Goal: Transaction & Acquisition: Purchase product/service

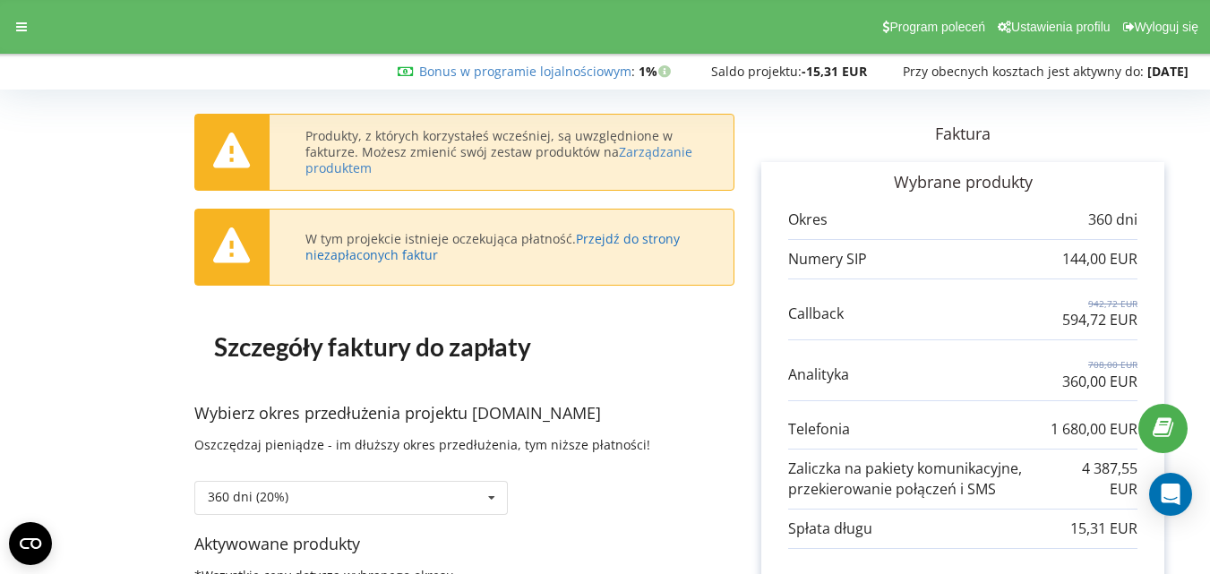
click at [634, 240] on link "Przejdź do strony niezapłaconych faktur" at bounding box center [493, 246] width 374 height 33
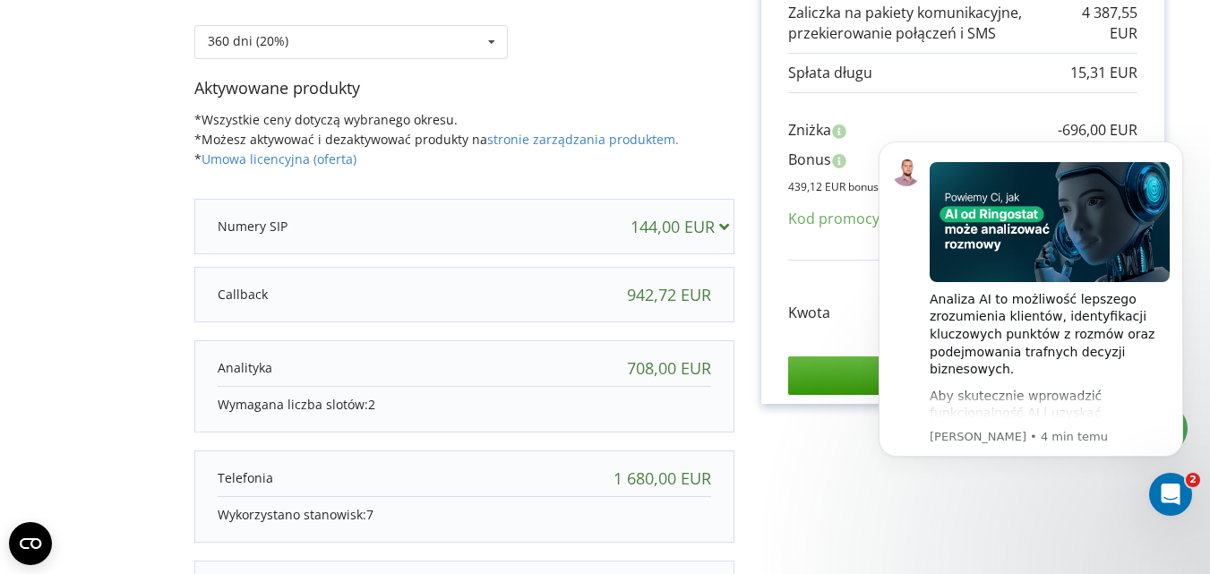
scroll to position [398, 0]
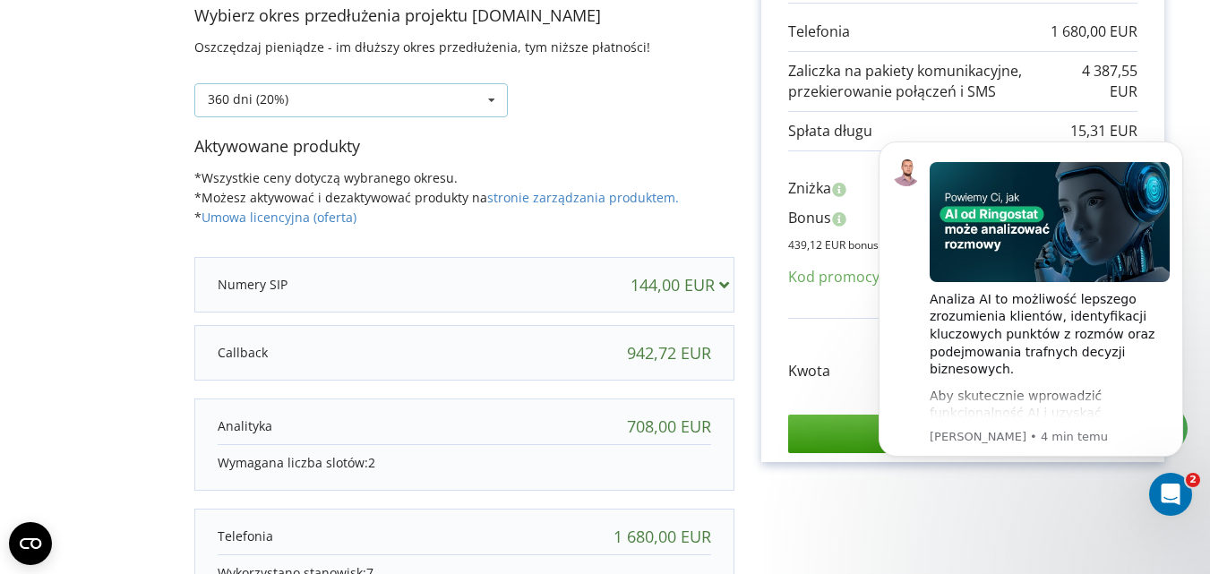
click at [491, 103] on icon at bounding box center [491, 100] width 27 height 33
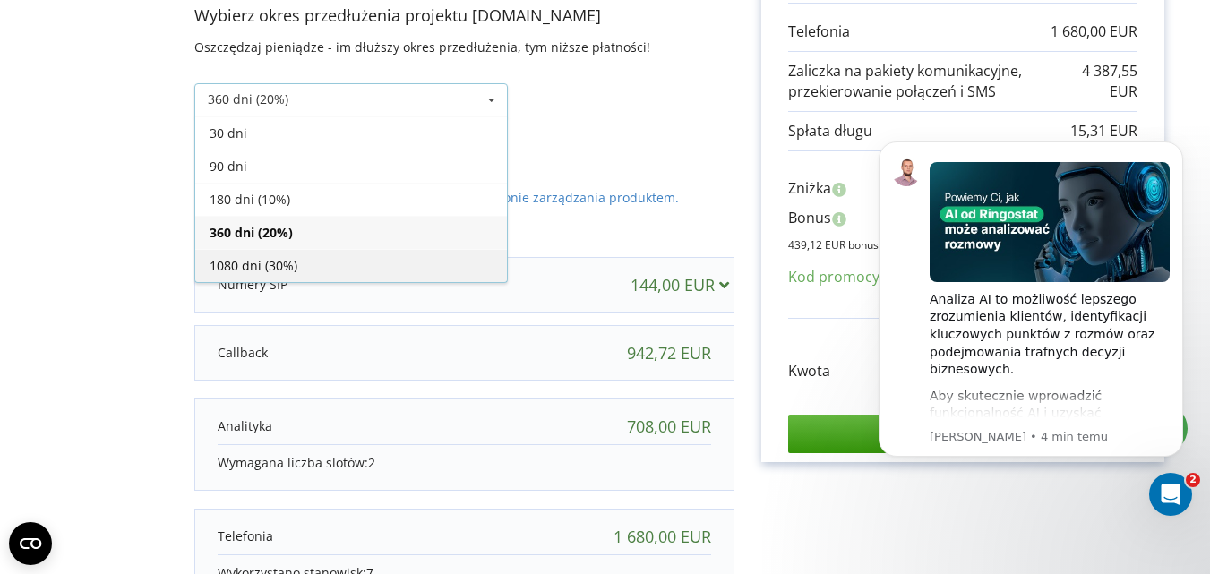
click at [315, 257] on div "1080 dni (30%)" at bounding box center [351, 265] width 312 height 33
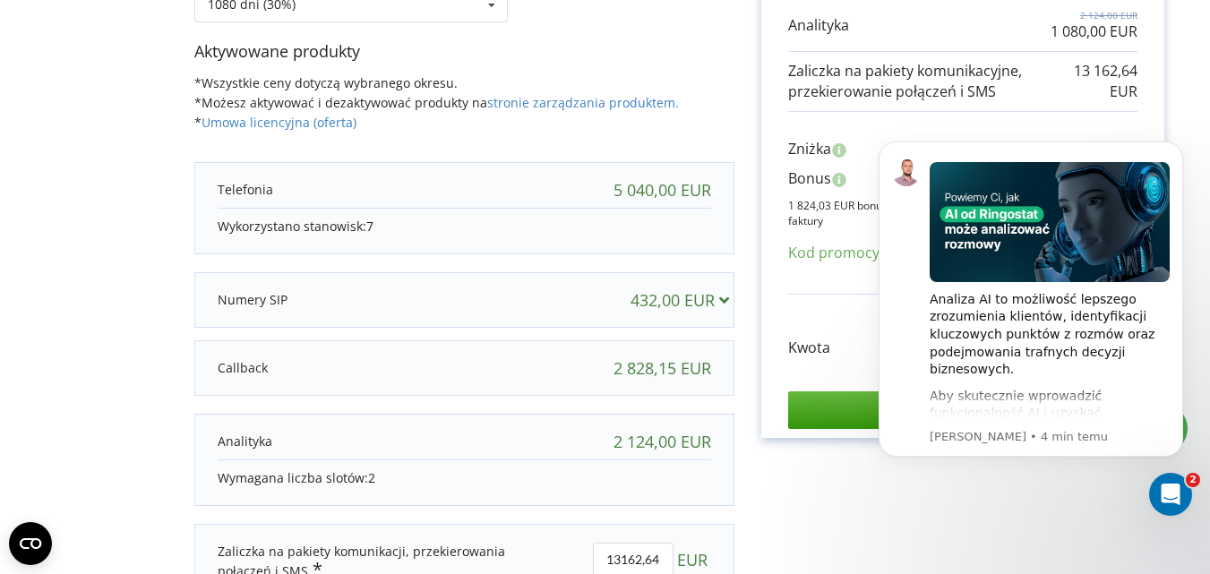
scroll to position [314, 0]
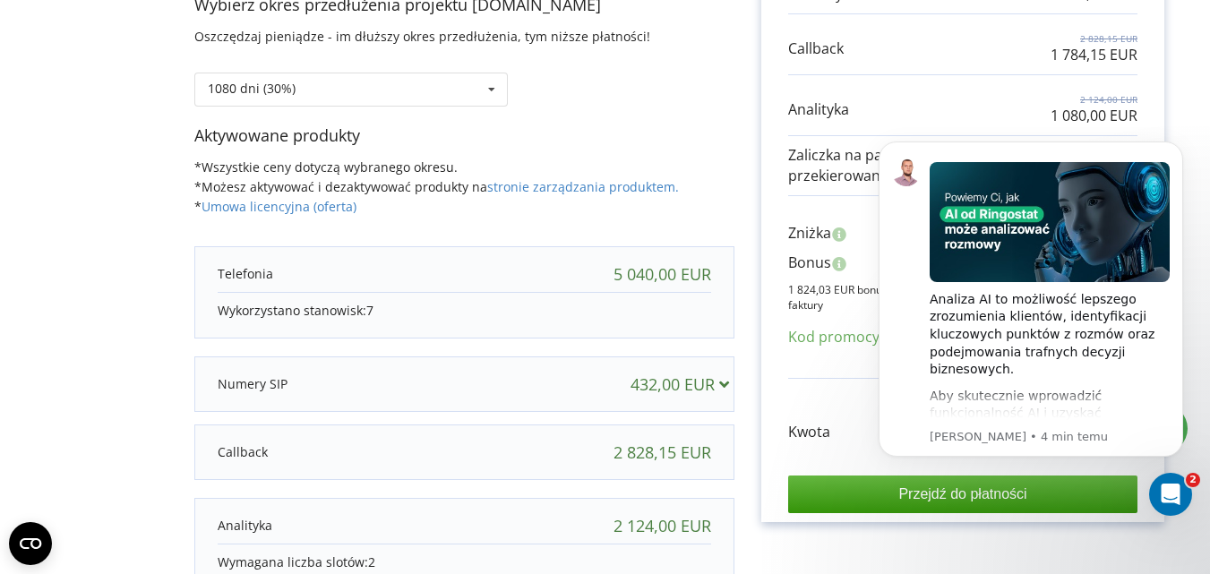
click at [1190, 228] on body "Analiza AI to możliwość lepszego zrozumienia klientów, identyfikacji kluczowych…" at bounding box center [1031, 320] width 344 height 397
click at [891, 183] on div "Analiza AI to możliwość lepszego zrozumienia klientów, identyfikacji kluczowych…" at bounding box center [1031, 299] width 305 height 315
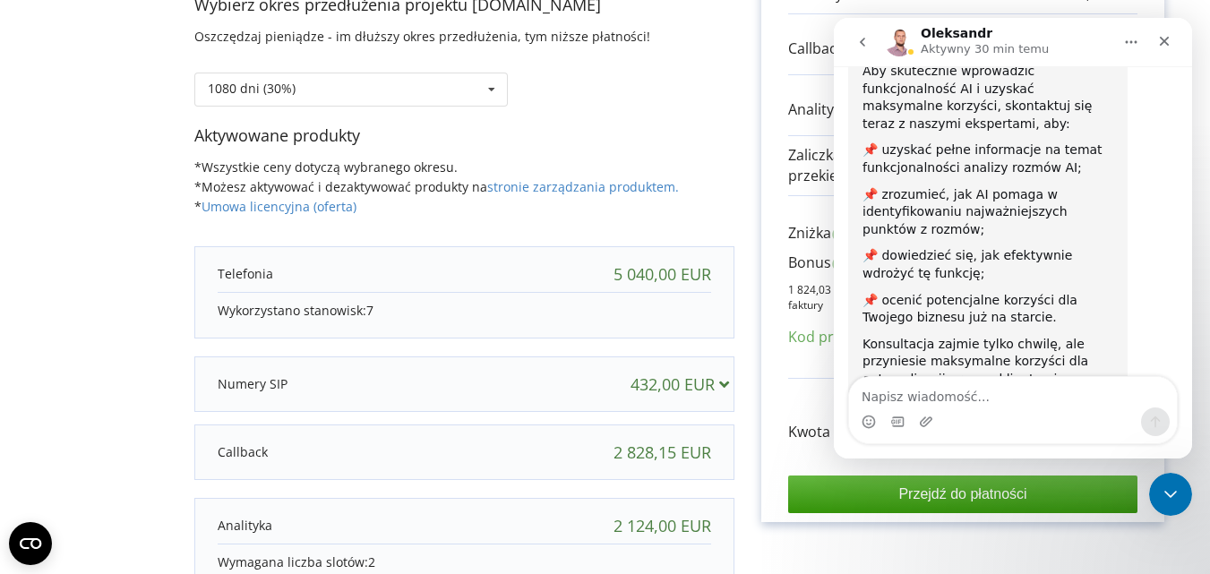
scroll to position [374, 0]
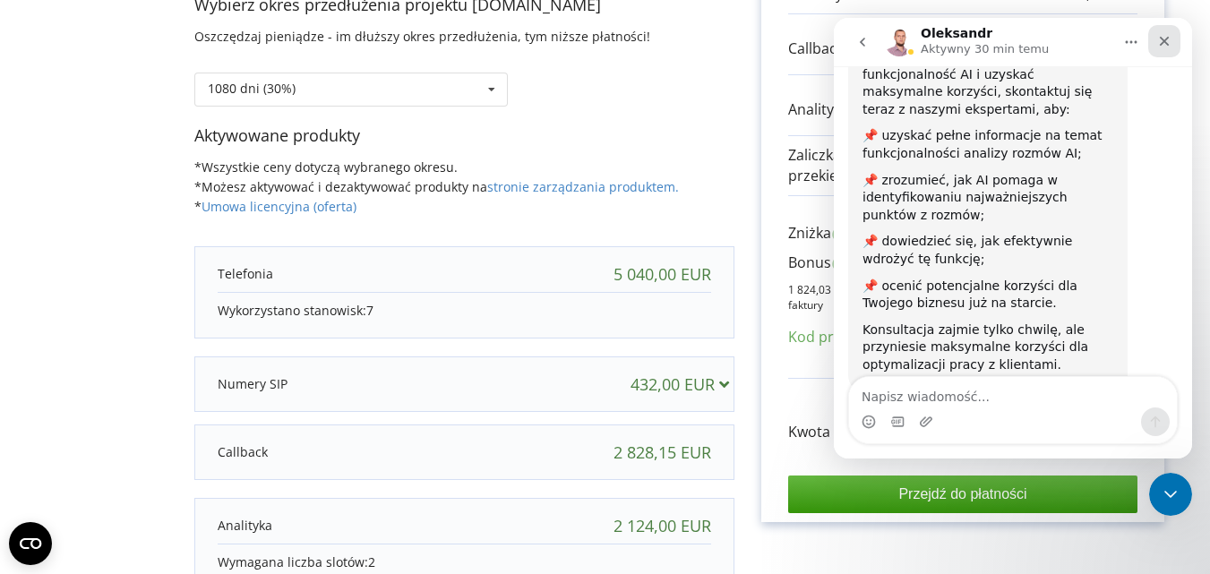
click at [1165, 39] on icon "Zamknij" at bounding box center [1165, 41] width 14 height 14
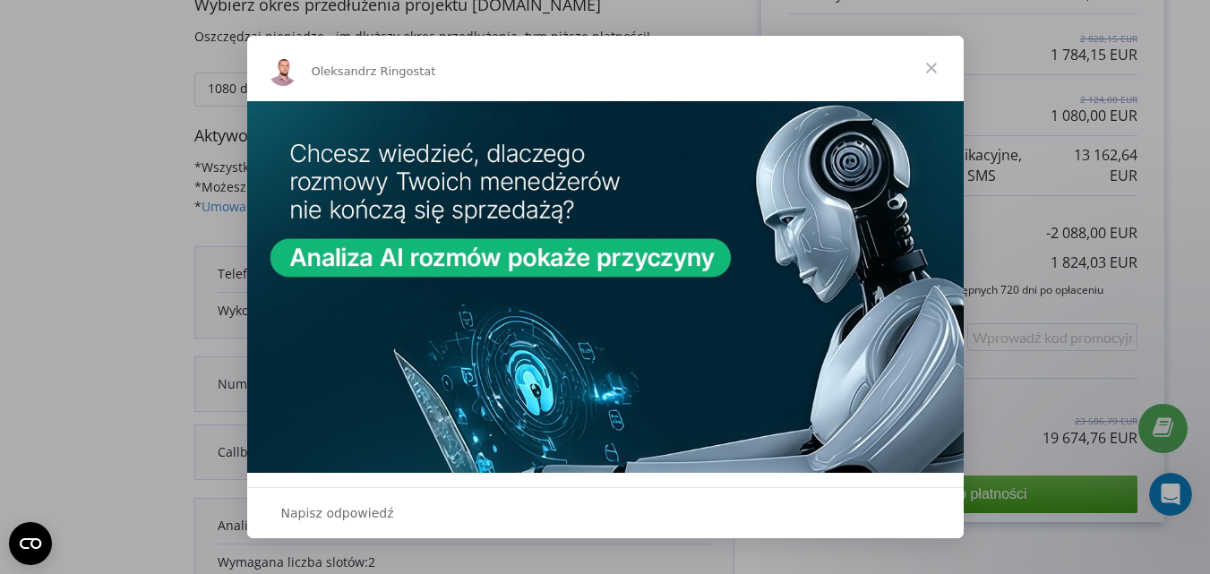
click at [929, 64] on span "Zamknij" at bounding box center [931, 68] width 65 height 65
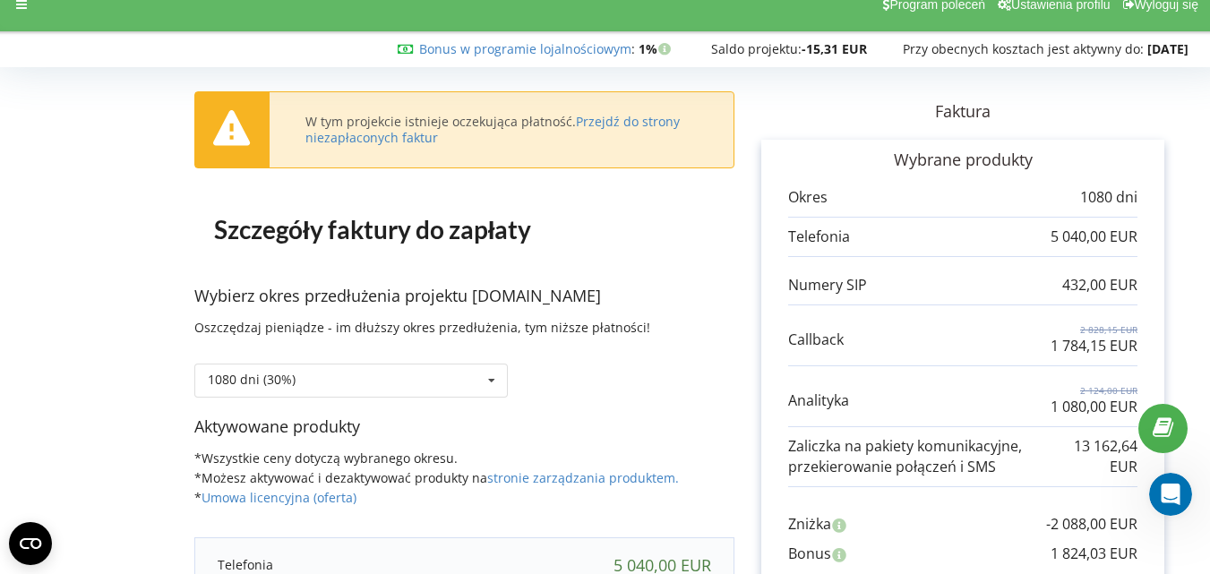
scroll to position [0, 0]
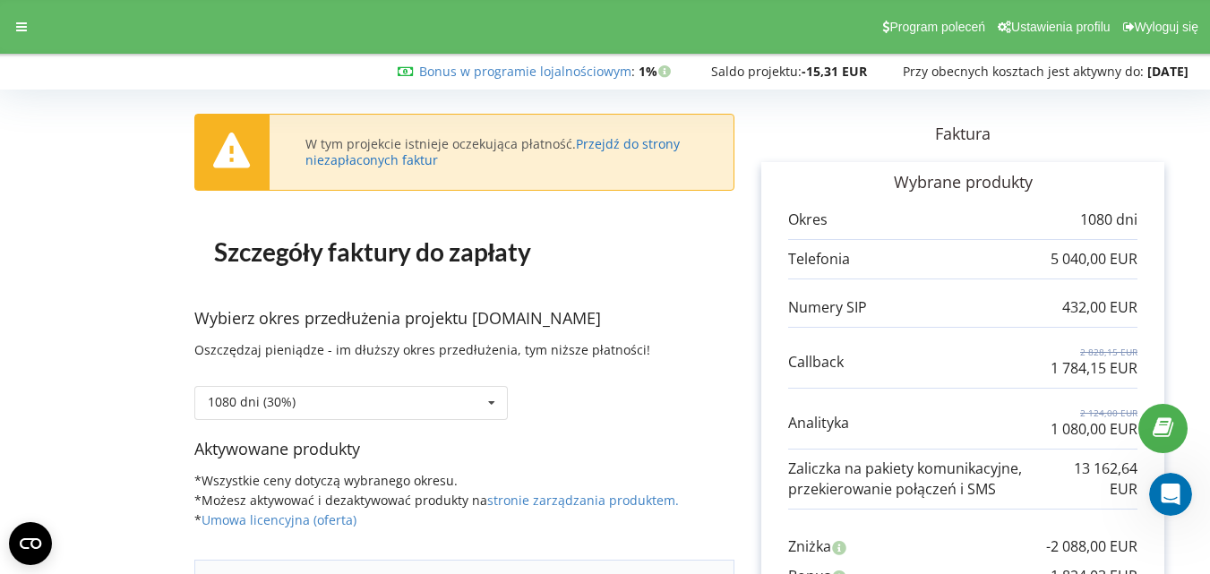
click at [631, 140] on link "Przejdź do strony niezapłaconych faktur" at bounding box center [493, 151] width 374 height 33
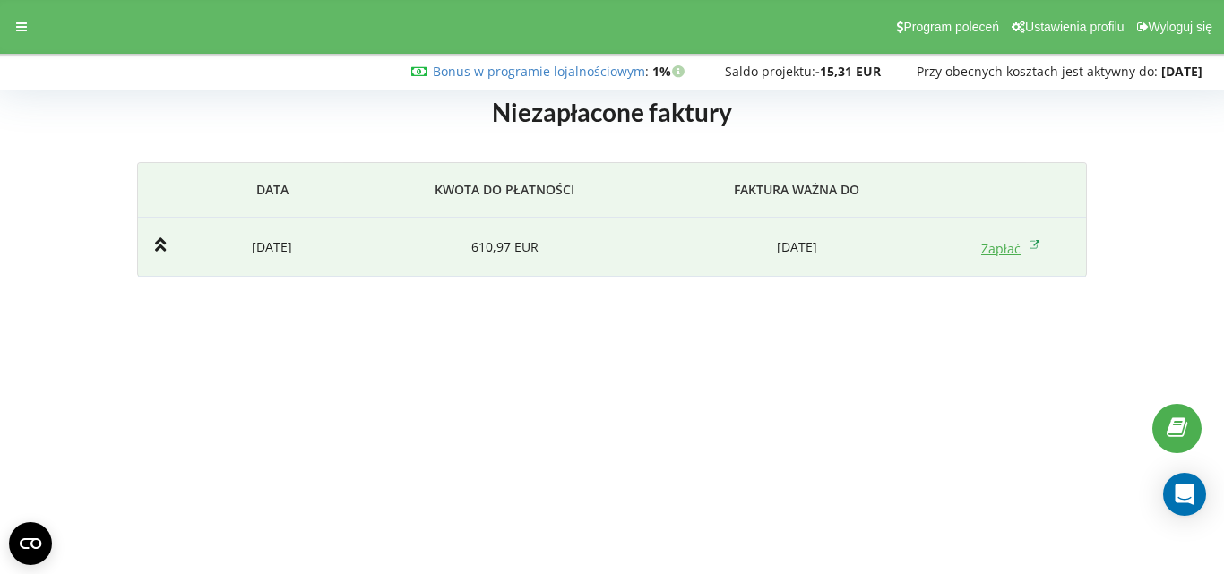
click at [997, 247] on link "Zapłać" at bounding box center [1010, 248] width 59 height 17
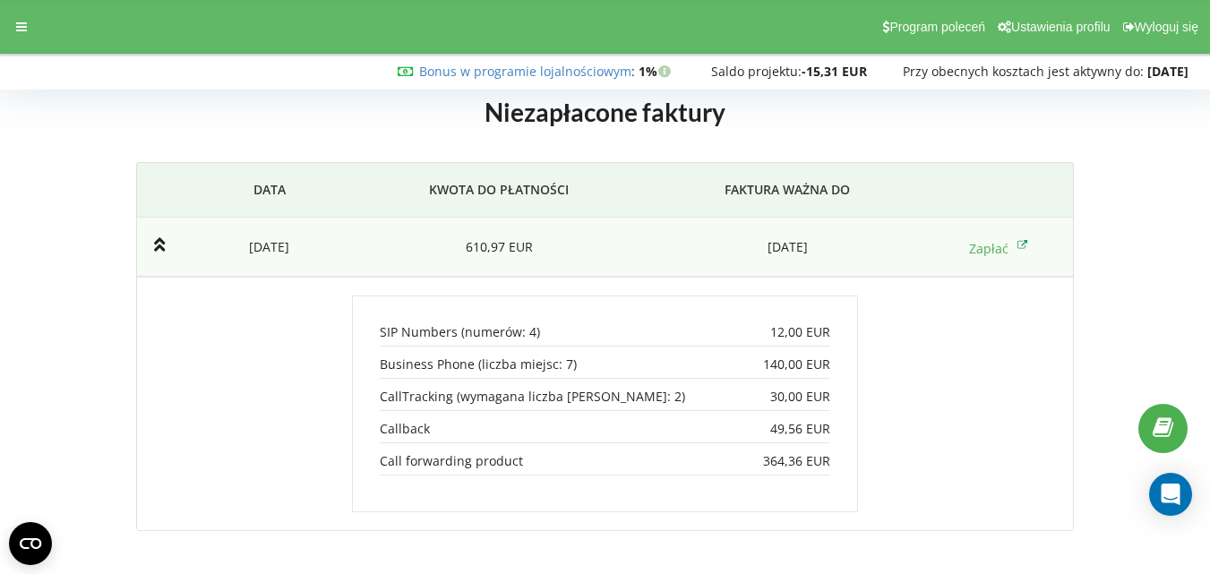
scroll to position [1, 0]
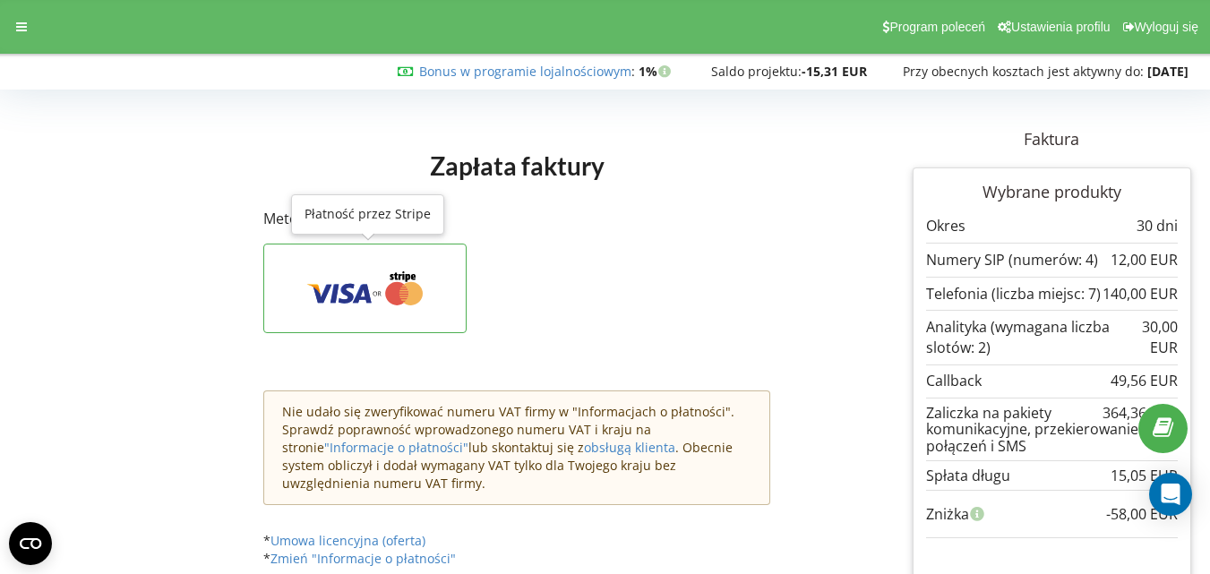
click at [340, 308] on button at bounding box center [364, 289] width 202 height 90
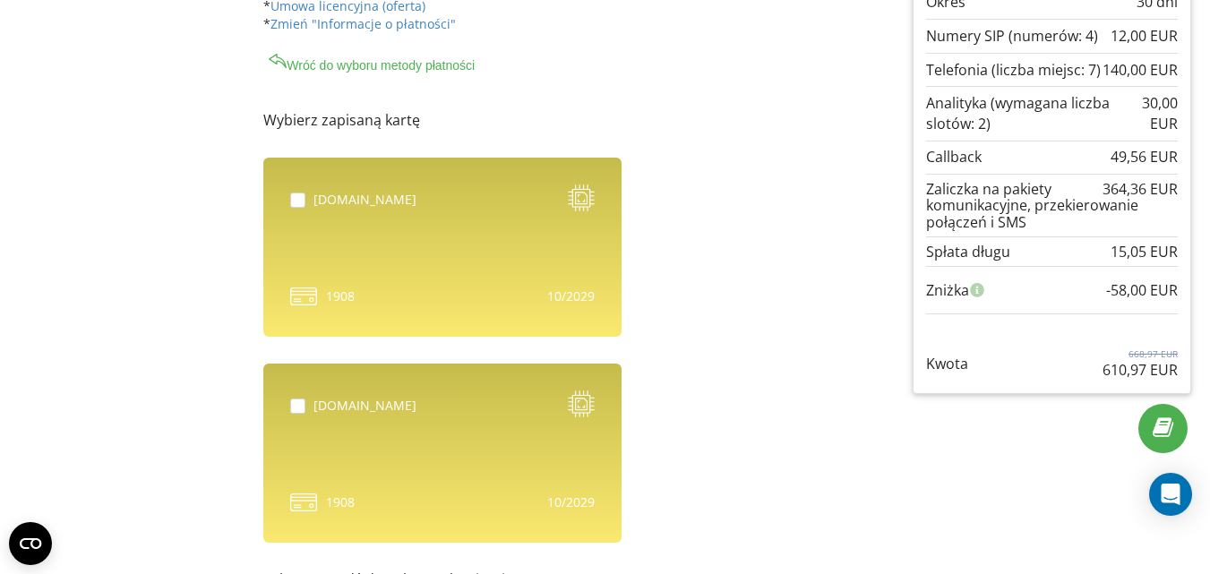
scroll to position [232, 0]
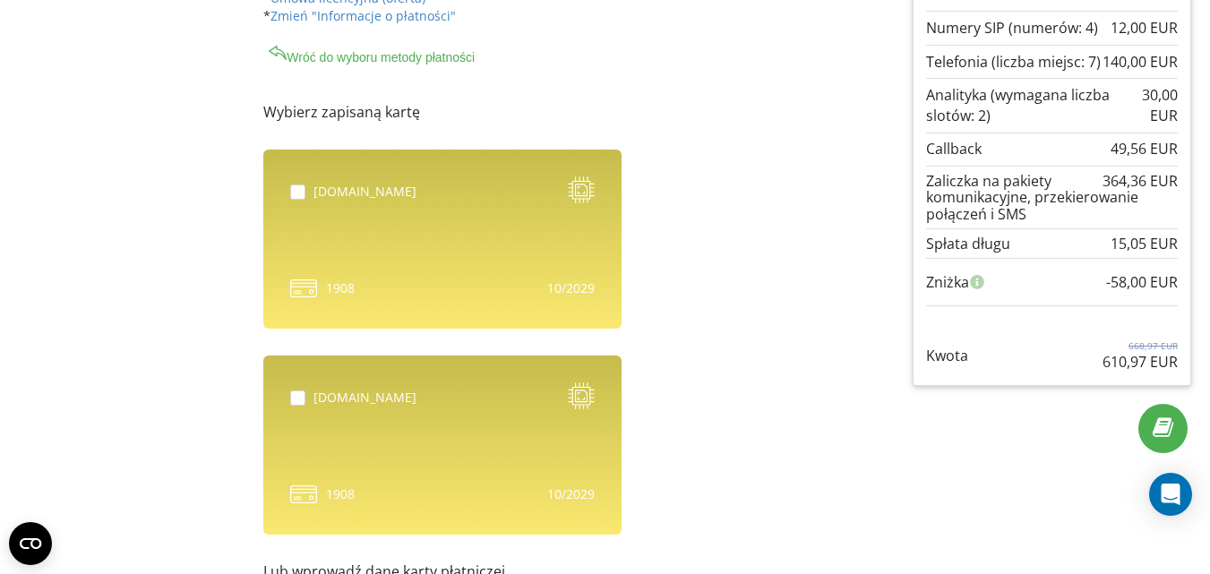
click at [365, 194] on div "[DOMAIN_NAME]" at bounding box center [365, 192] width 103 height 18
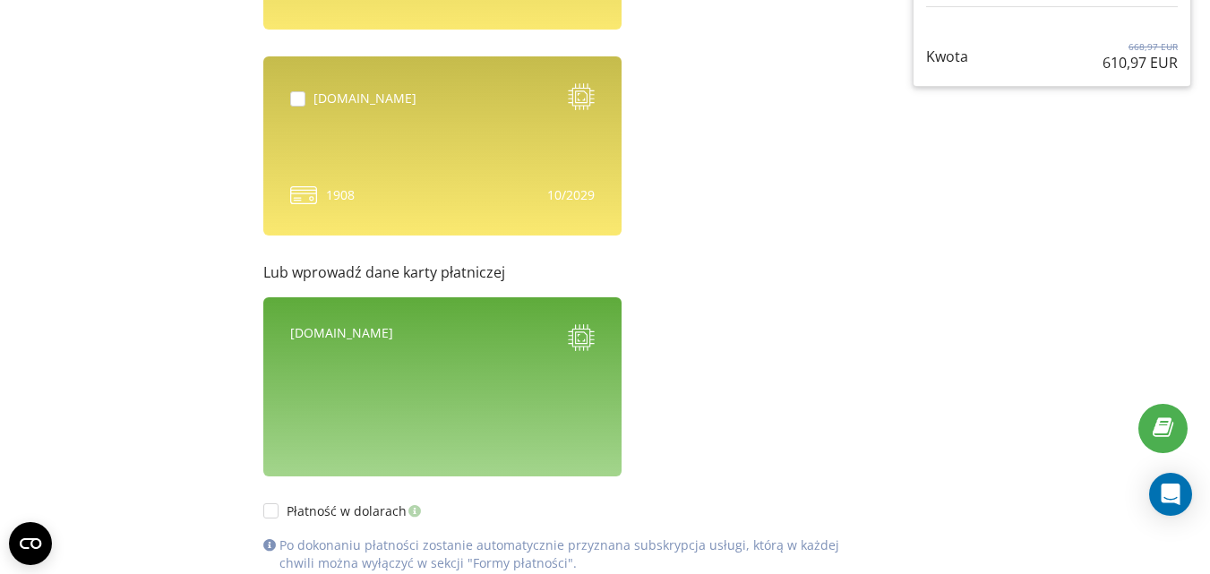
scroll to position [603, 0]
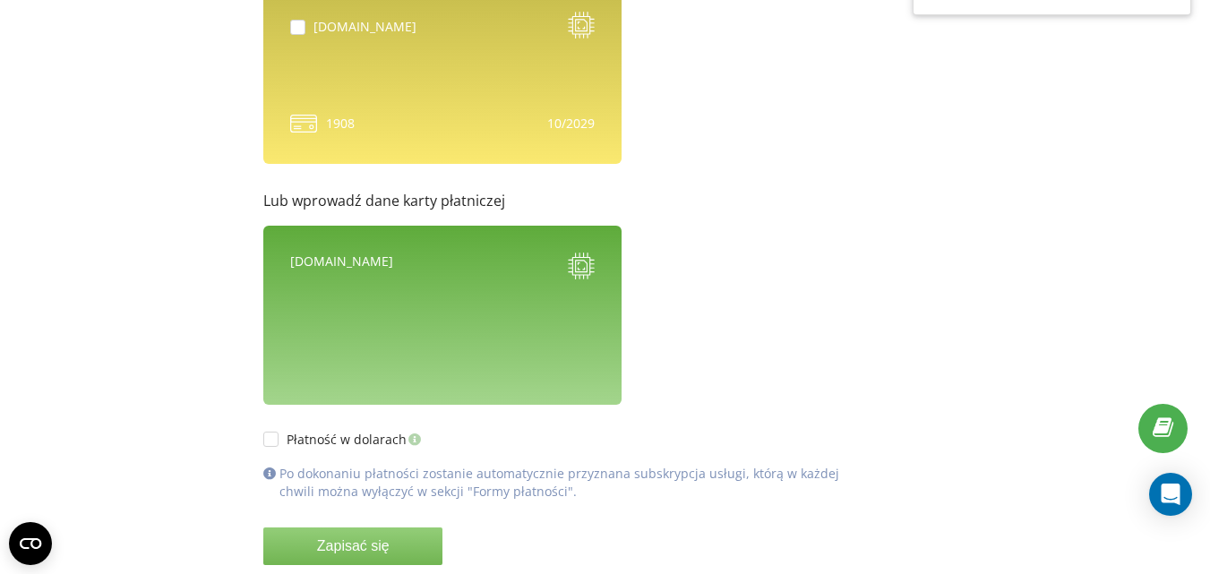
click at [573, 264] on icon at bounding box center [582, 266] width 26 height 27
click at [362, 304] on div "[DOMAIN_NAME]" at bounding box center [442, 315] width 358 height 179
click at [756, 409] on div "Płatność w dolarach Po dokonaniu płatności zostanie automatycznie przyznana sub…" at bounding box center [554, 512] width 583 height 214
click at [273, 439] on label "Płatność w dolarach" at bounding box center [343, 439] width 161 height 15
checkbox input "true"
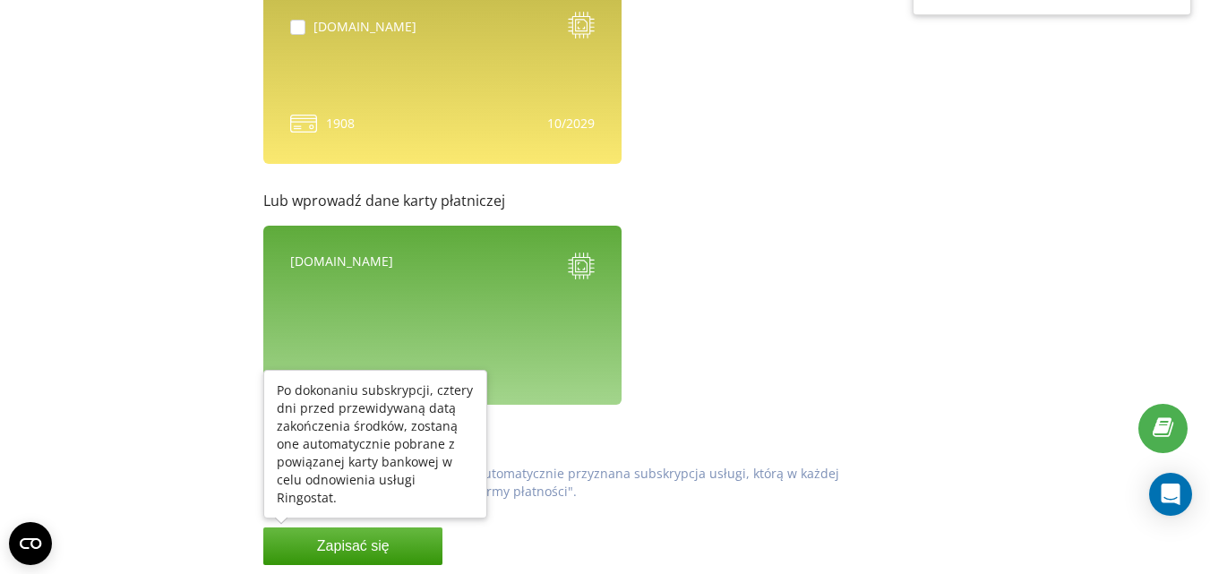
click at [345, 539] on button "Zapisać się" at bounding box center [352, 547] width 179 height 38
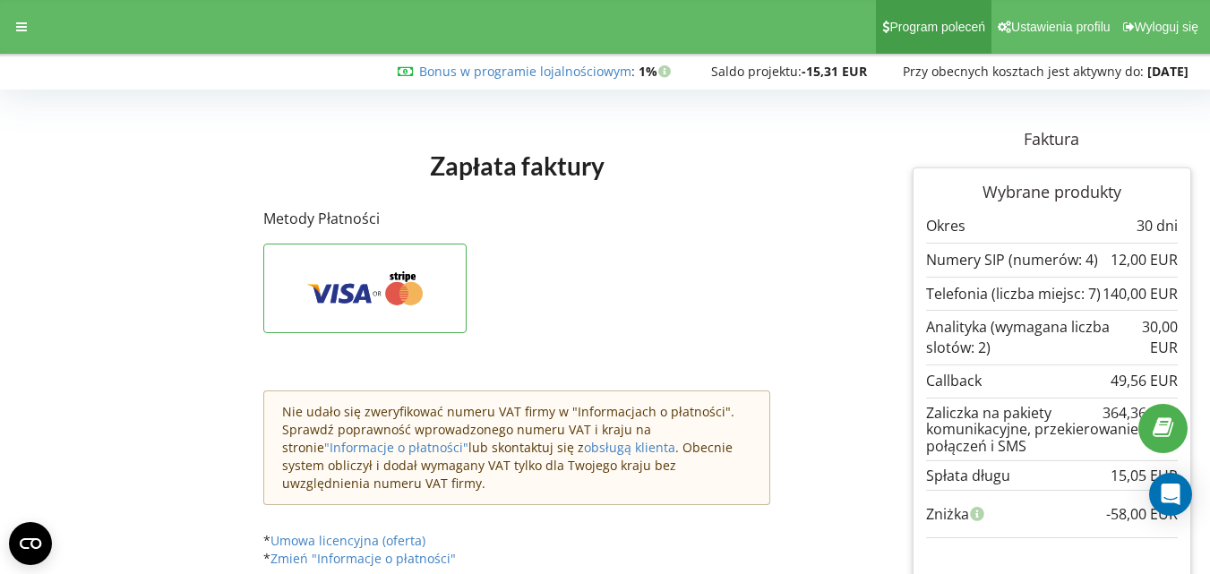
click at [950, 33] on span "Program poleceń" at bounding box center [938, 27] width 96 height 14
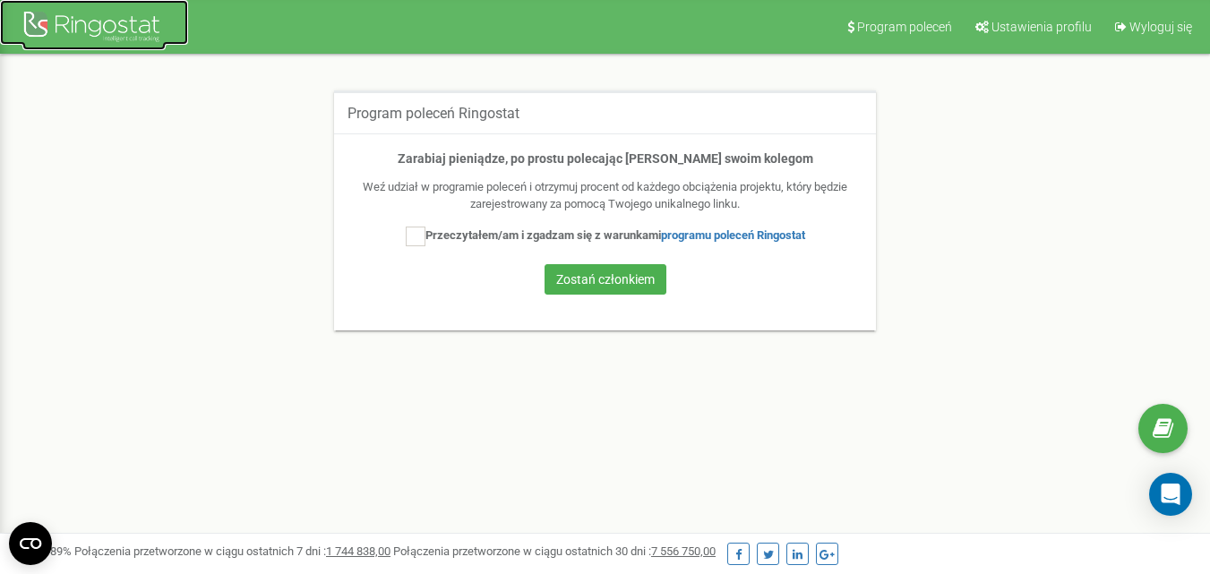
click at [92, 28] on div at bounding box center [93, 28] width 143 height 43
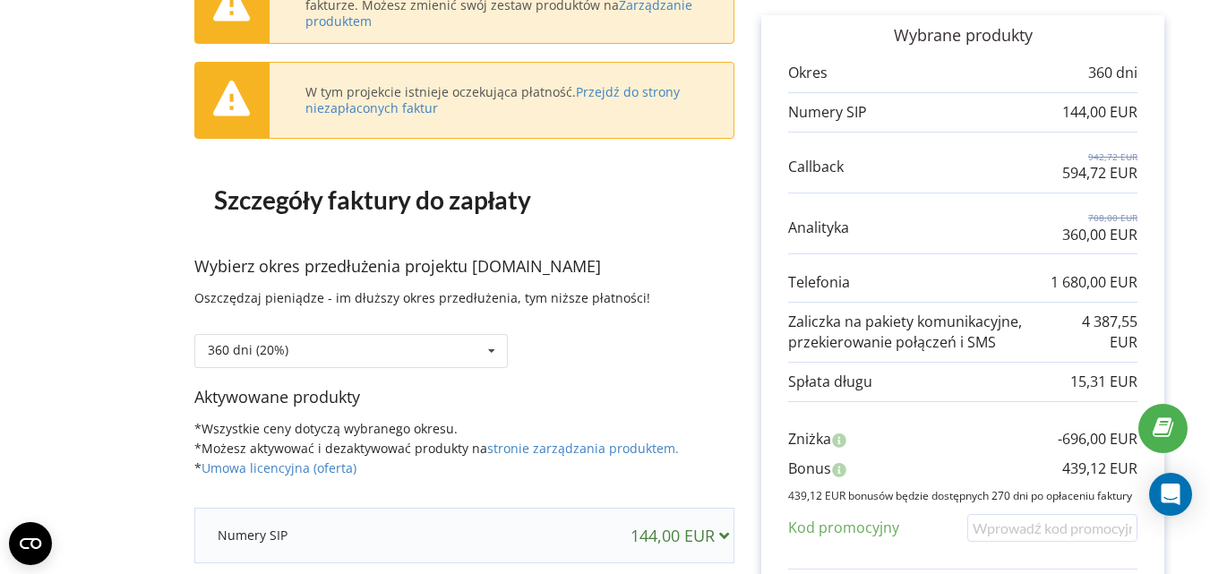
scroll to position [337, 0]
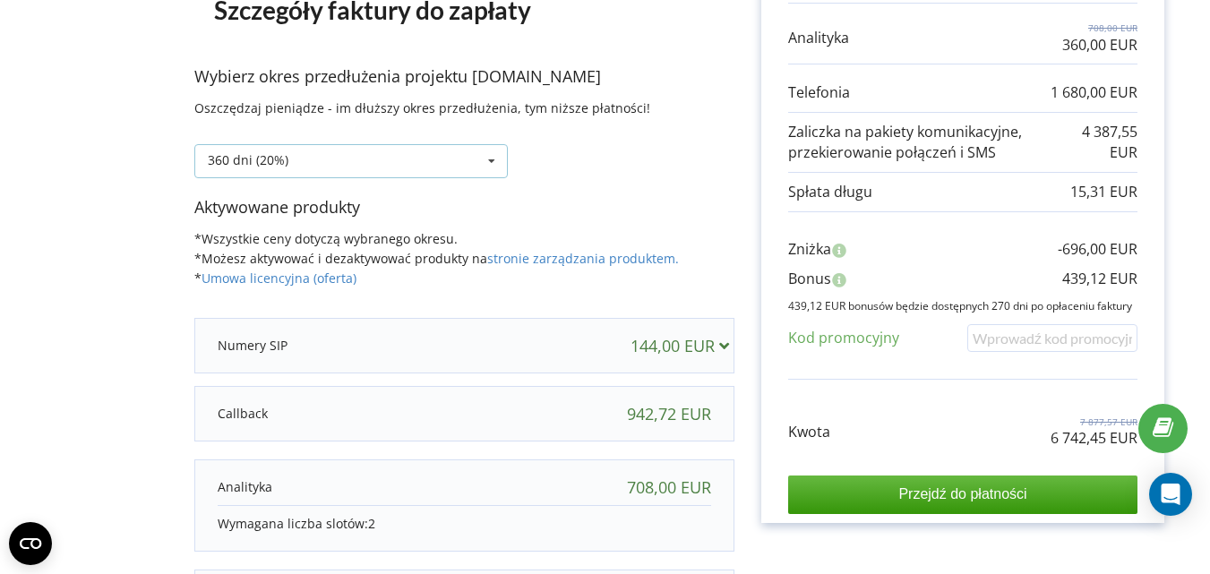
click at [492, 165] on icon at bounding box center [491, 161] width 27 height 33
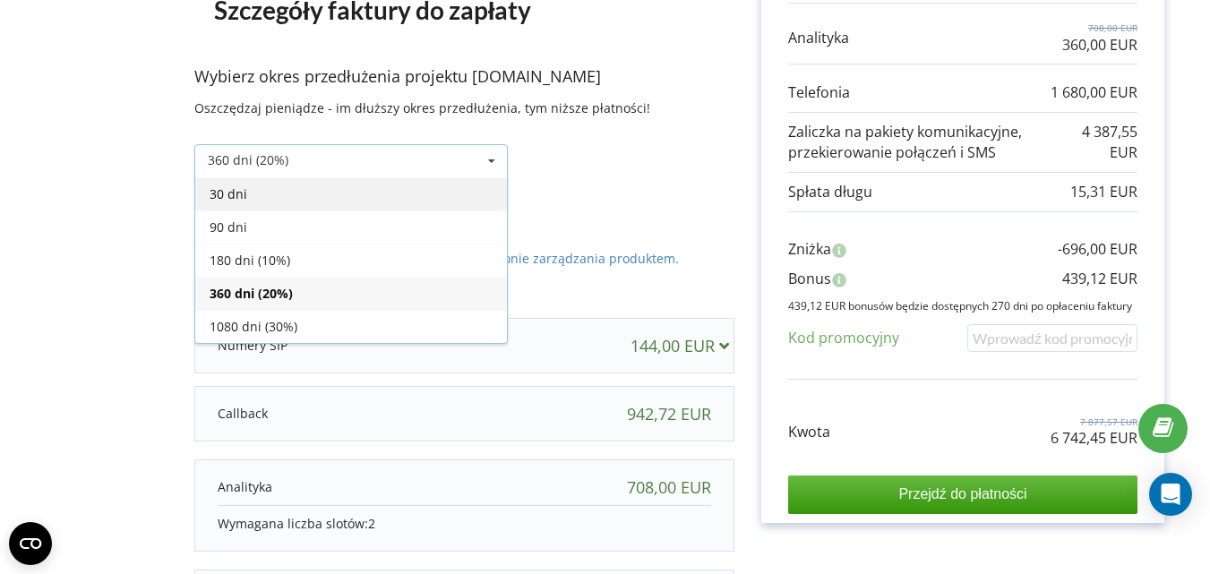
click at [259, 202] on div "30 dni" at bounding box center [351, 193] width 312 height 33
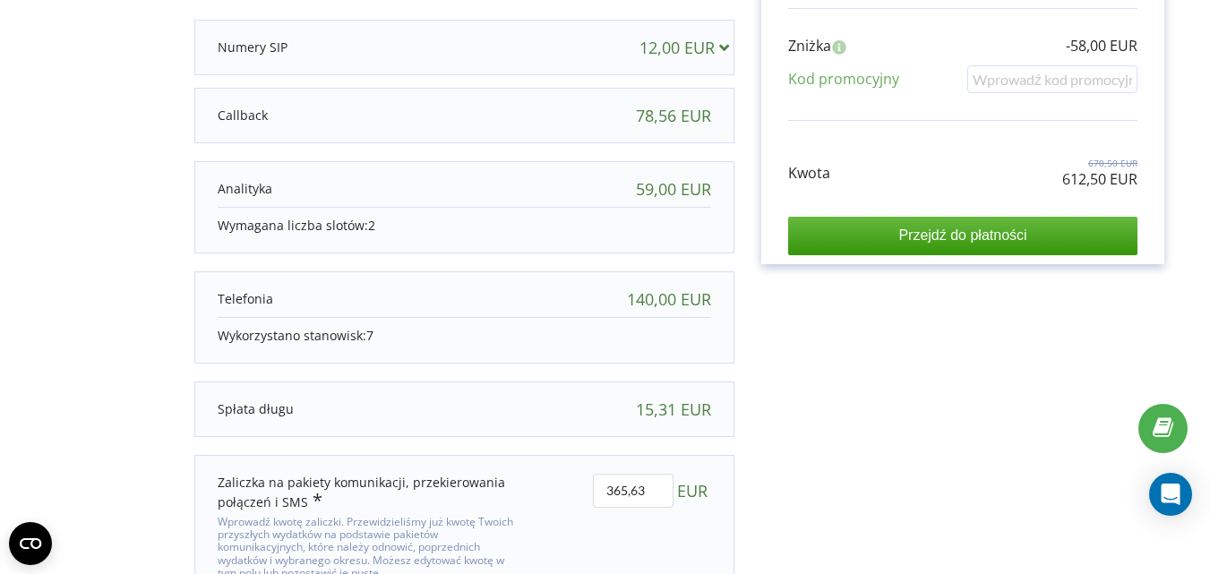
scroll to position [548, 0]
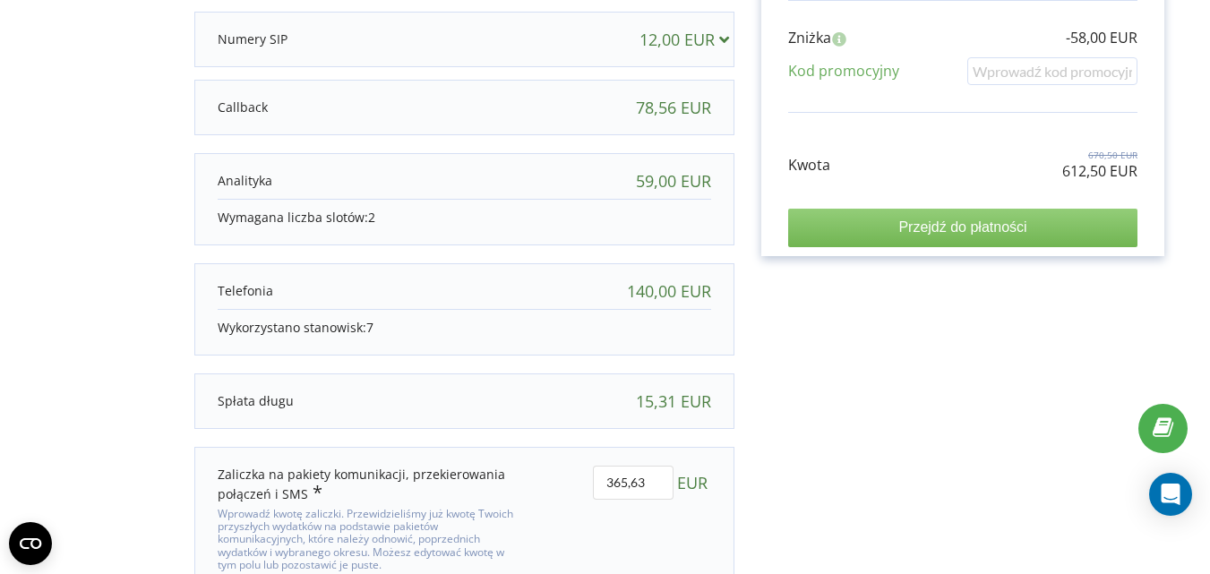
click at [1006, 230] on input "Przejdź do płatności" at bounding box center [962, 228] width 349 height 38
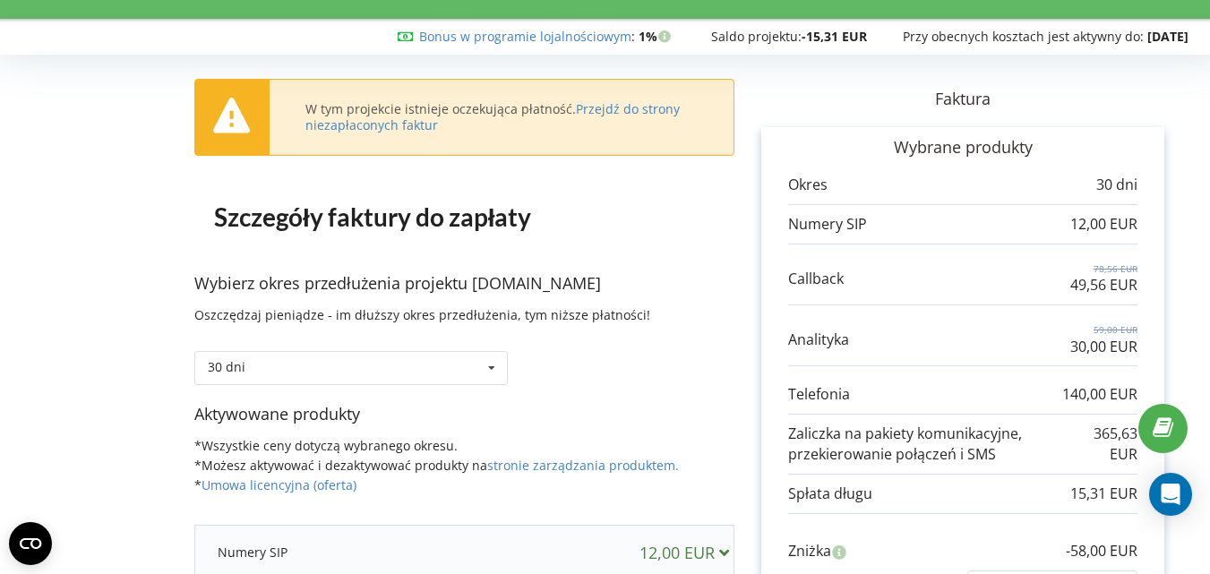
scroll to position [29, 0]
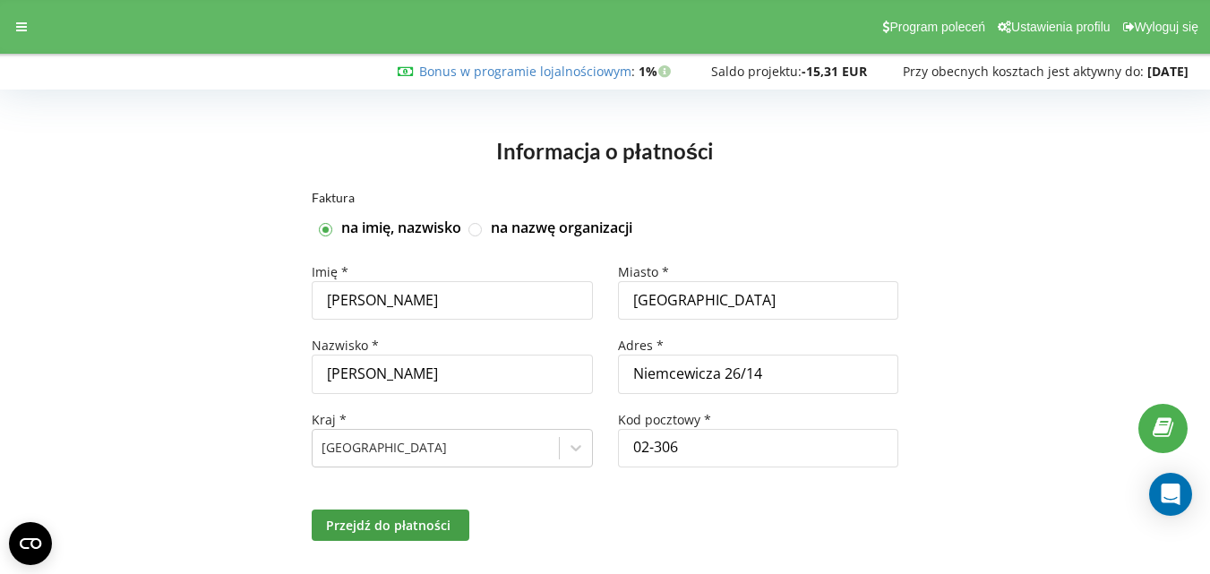
scroll to position [30, 0]
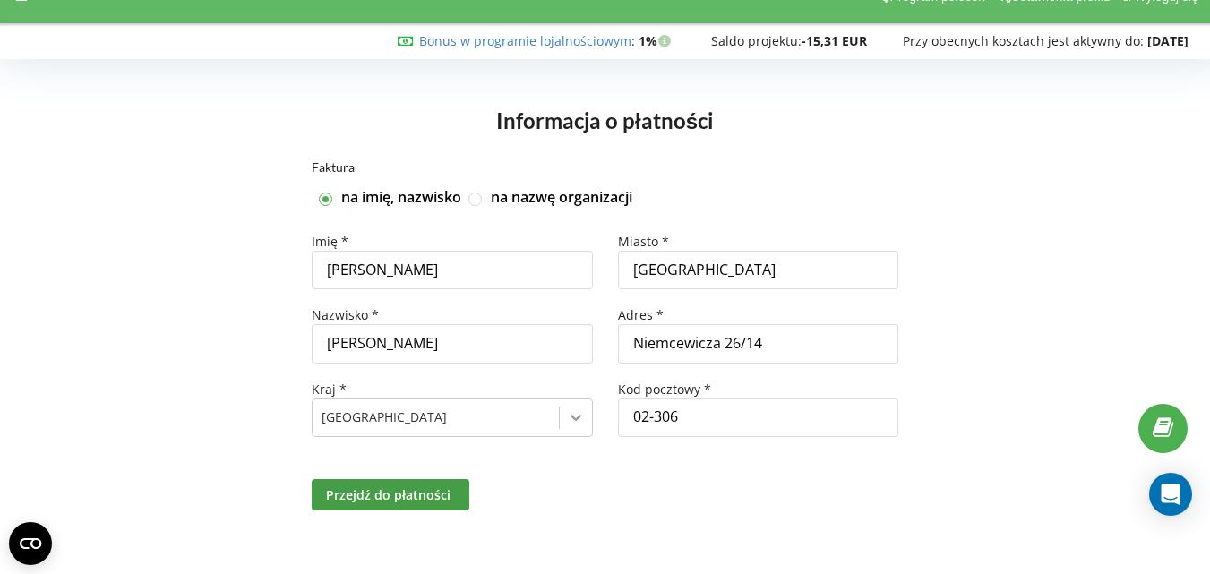
click at [580, 429] on div "[GEOGRAPHIC_DATA]" at bounding box center [452, 418] width 280 height 39
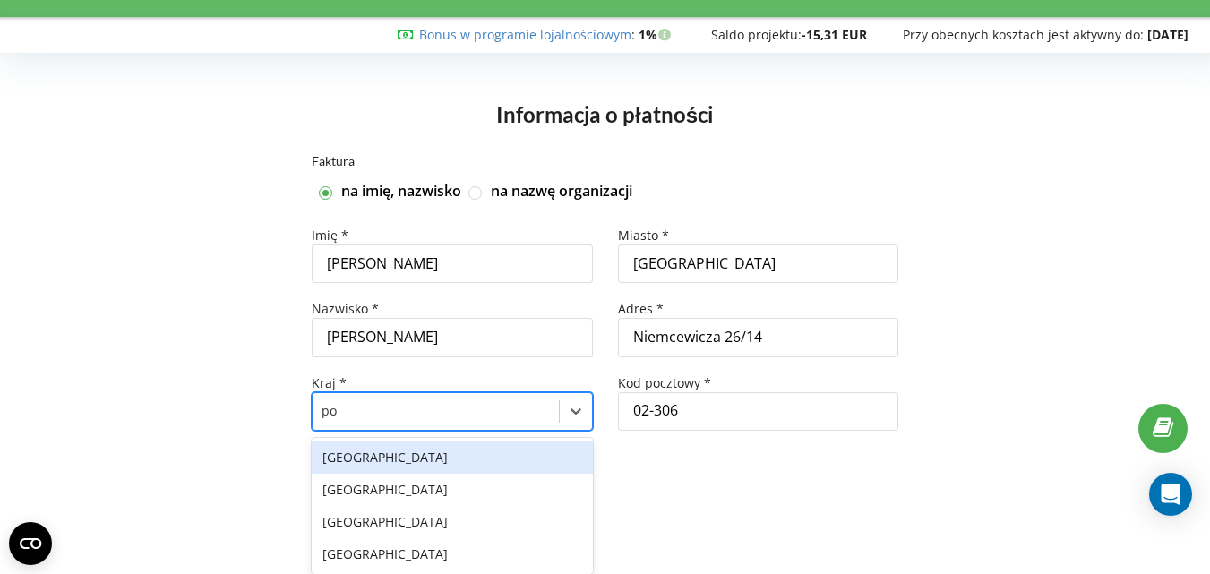
type input "pol"
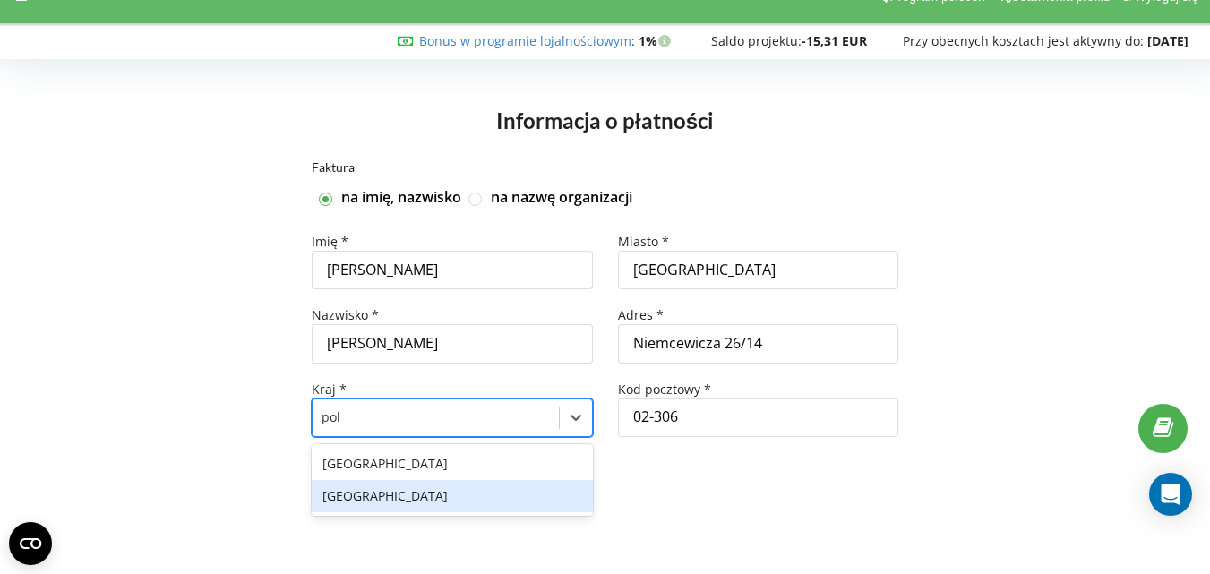
click at [376, 493] on div "[GEOGRAPHIC_DATA]" at bounding box center [452, 496] width 280 height 32
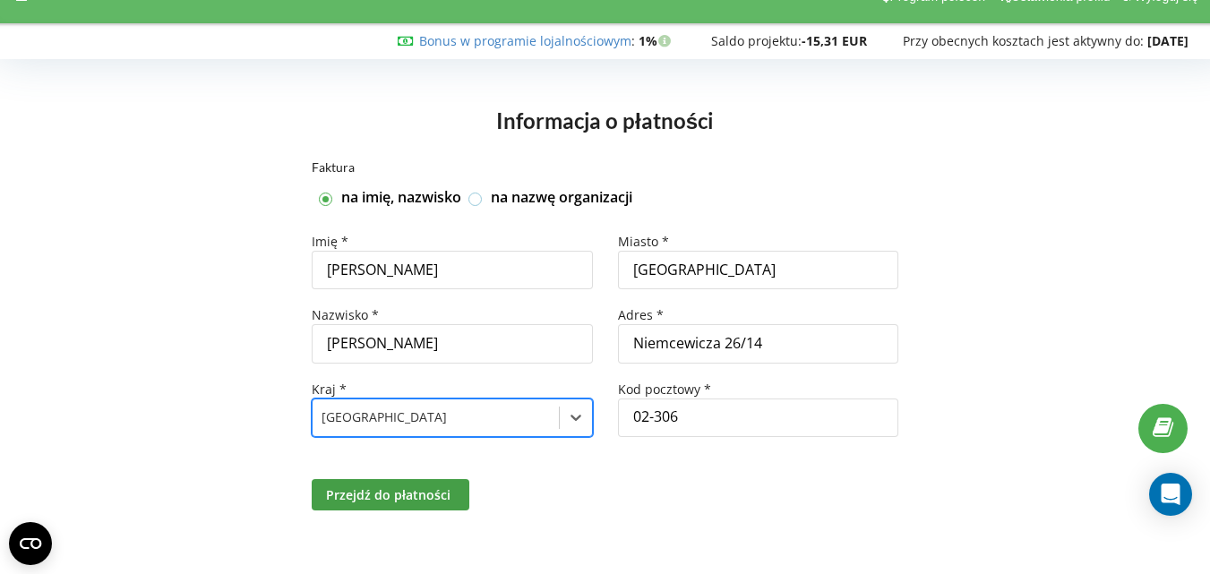
click at [478, 192] on label at bounding box center [476, 192] width 15 height 0
click at [478, 200] on input "na nazwę organizacji" at bounding box center [476, 199] width 15 height 15
checkbox input "true"
checkbox input "false"
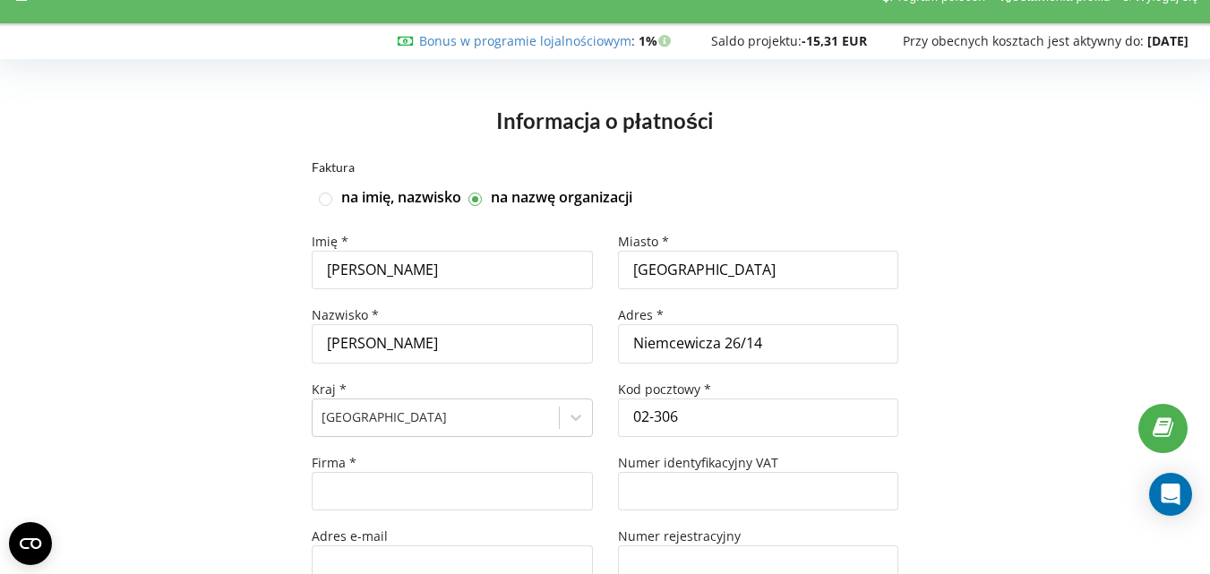
type input "+48"
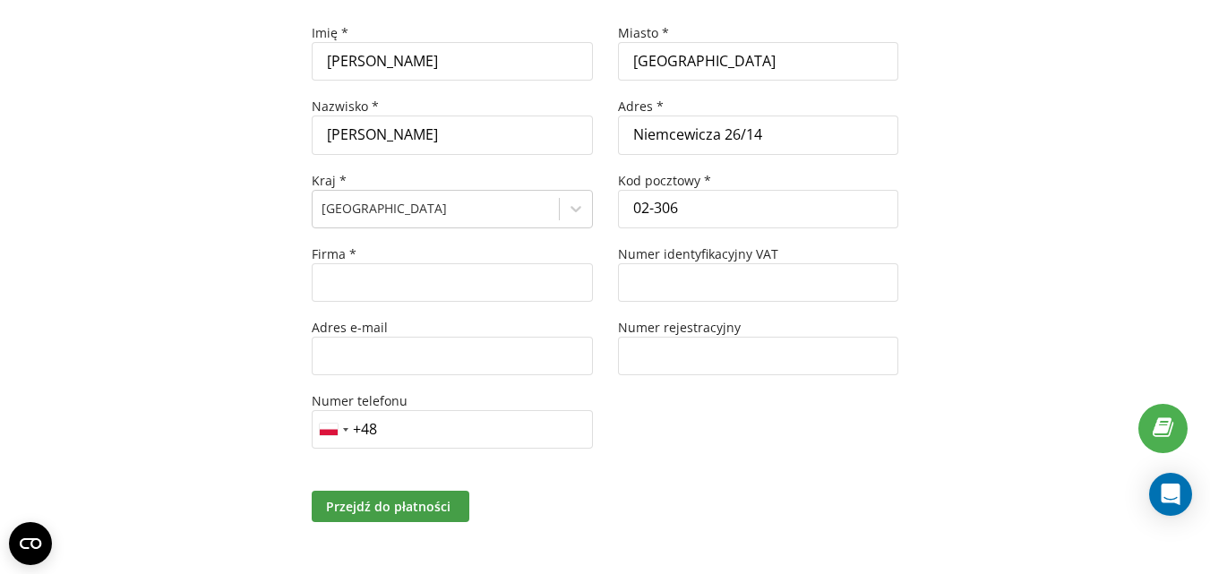
scroll to position [251, 0]
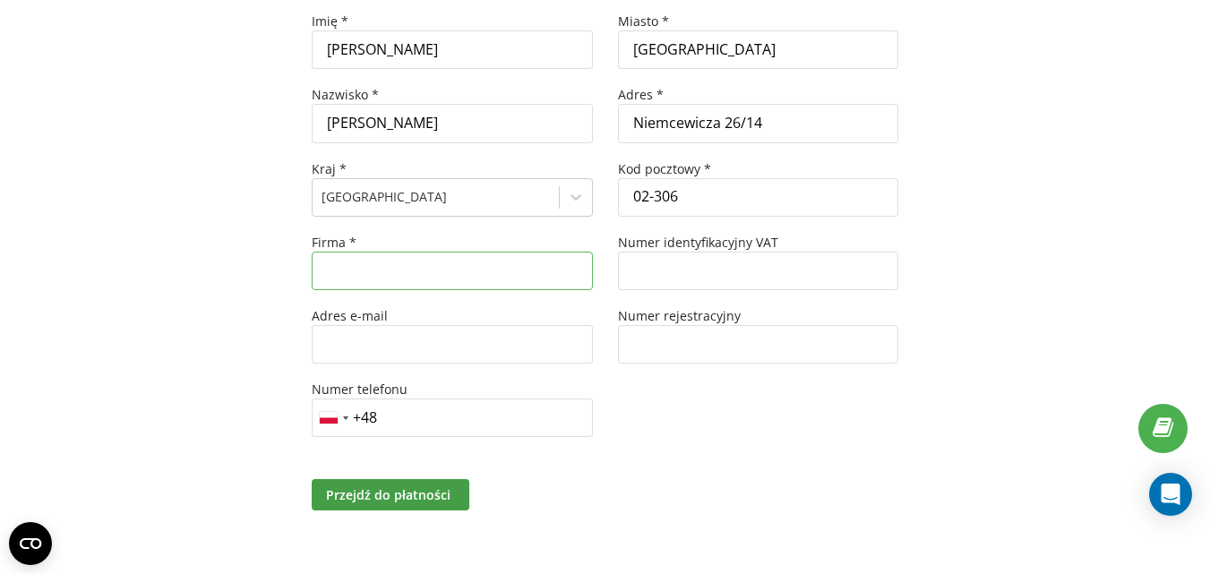
click at [404, 268] on input "text" at bounding box center [452, 271] width 280 height 39
type input "EURO INVESTIA SPÓŁKA ZOO"
type input "[EMAIL_ADDRESS][DOMAIN_NAME]"
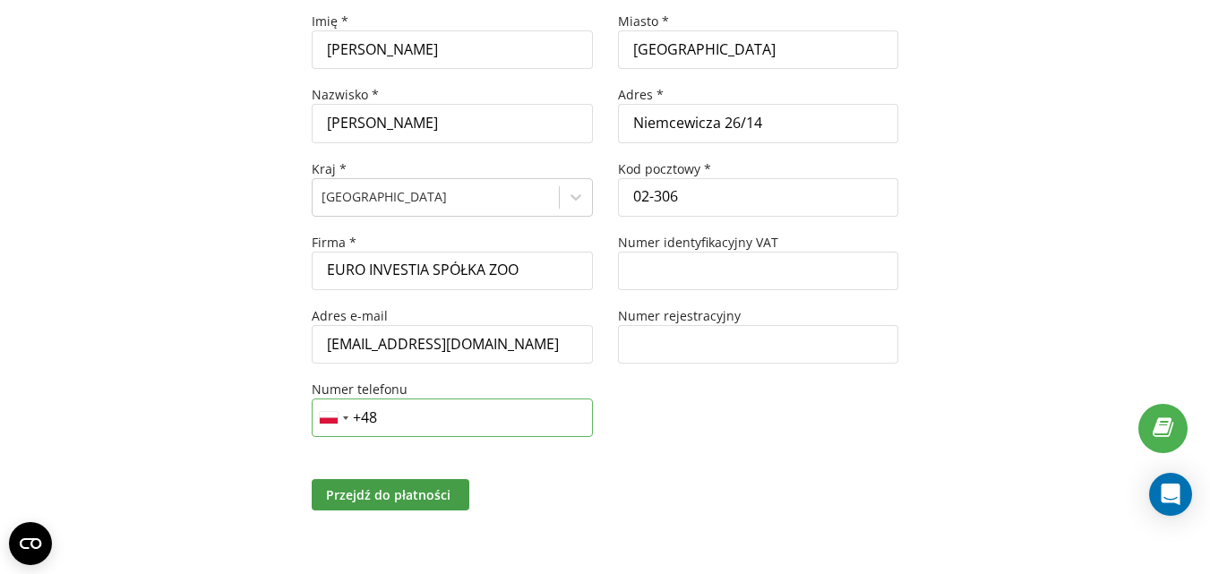
type input "+48 730 171 040"
click at [695, 274] on input "text" at bounding box center [758, 271] width 280 height 39
type input "7011225717"
click at [970, 313] on div "Faktura na imię, nazwisko na nazwę organizacji Imię * Kamil Nazwisko * Zalewski…" at bounding box center [605, 248] width 1173 height 615
click at [366, 503] on span "Przejdź do płatności" at bounding box center [388, 494] width 125 height 17
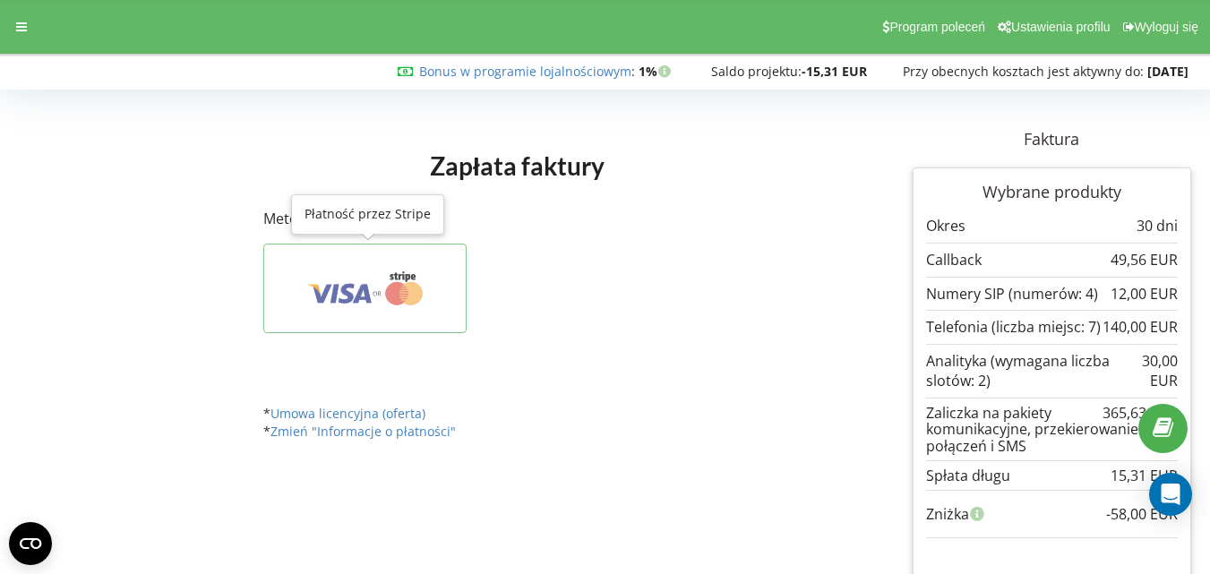
click at [377, 297] on icon at bounding box center [364, 288] width 147 height 34
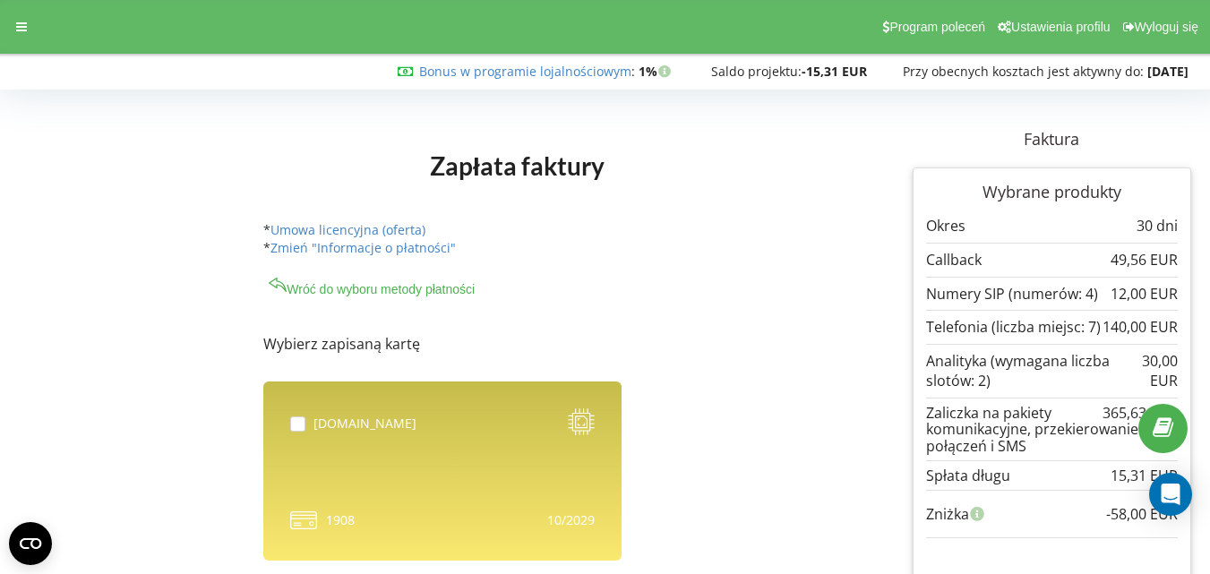
click at [446, 459] on div "eurofance.pl 1908" at bounding box center [442, 471] width 358 height 179
click at [338, 419] on div "[DOMAIN_NAME]" at bounding box center [365, 424] width 103 height 18
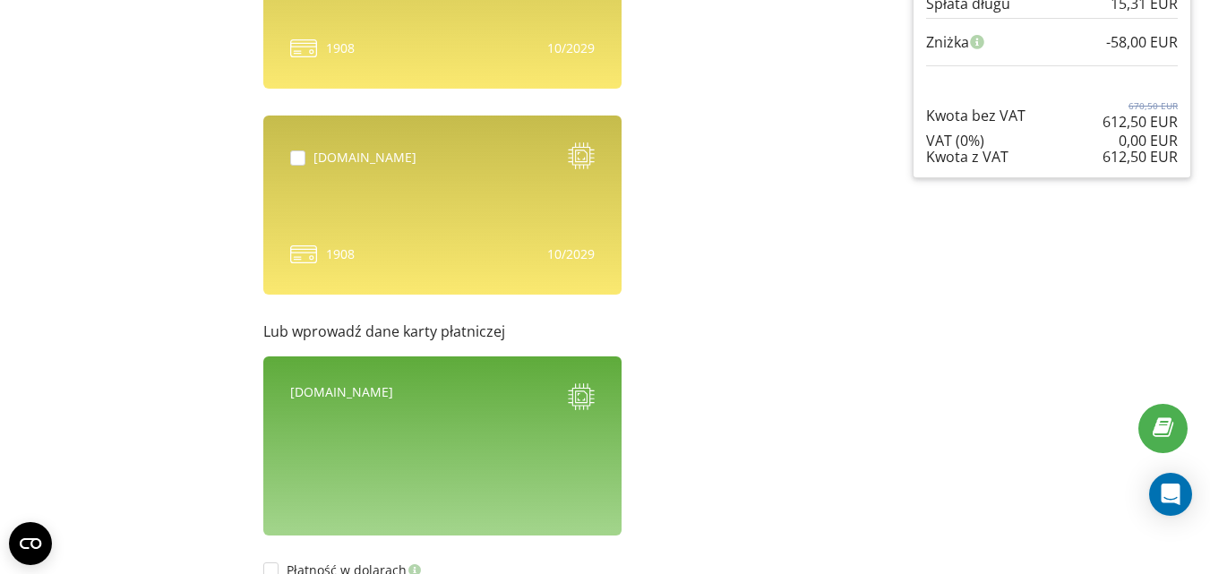
scroll to position [480, 0]
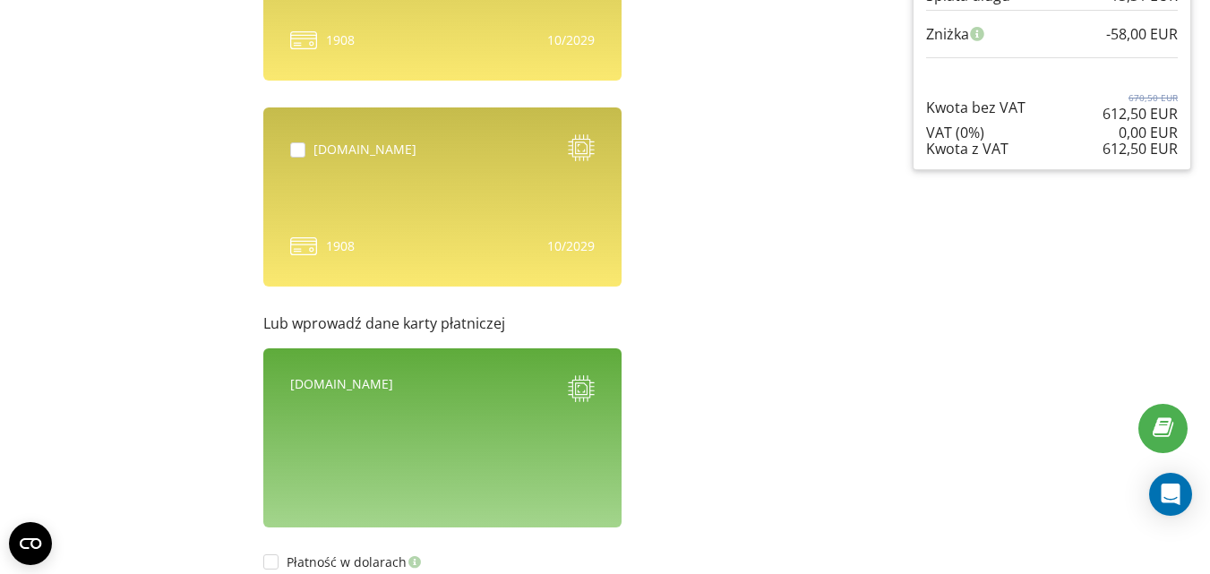
click at [345, 467] on div "[DOMAIN_NAME]" at bounding box center [442, 438] width 358 height 179
click at [382, 197] on div "eurofance.pl 1908" at bounding box center [442, 197] width 358 height 179
click at [584, 146] on icon at bounding box center [581, 147] width 27 height 27
click at [557, 243] on div "10/2029" at bounding box center [570, 246] width 47 height 18
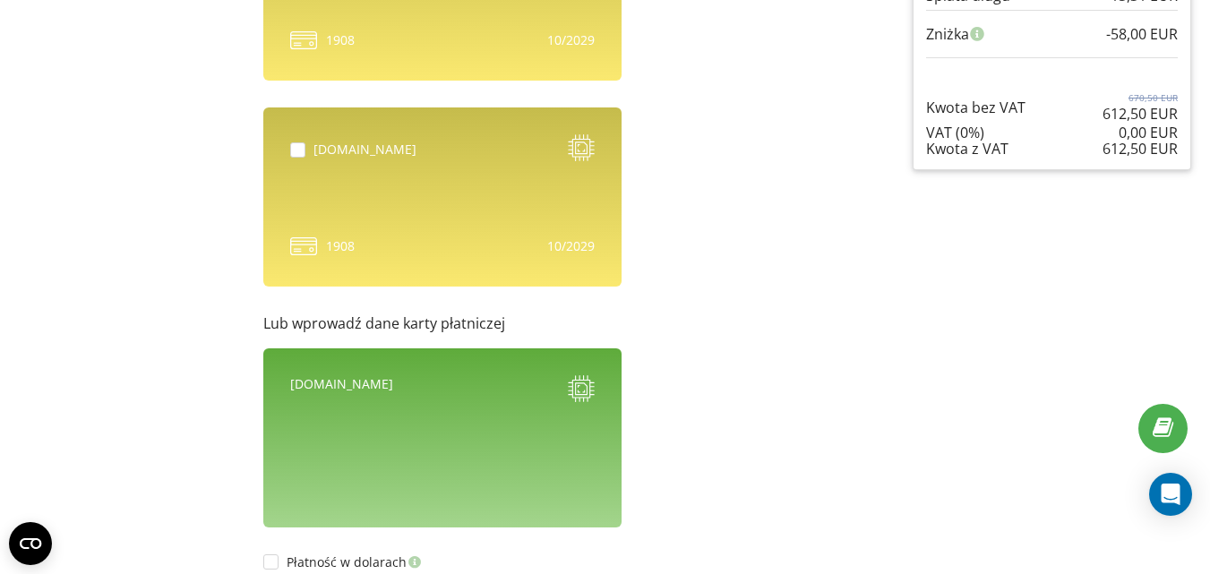
click at [843, 418] on form "Wybierz zapisaną kartę 1908 1908" at bounding box center [554, 280] width 583 height 924
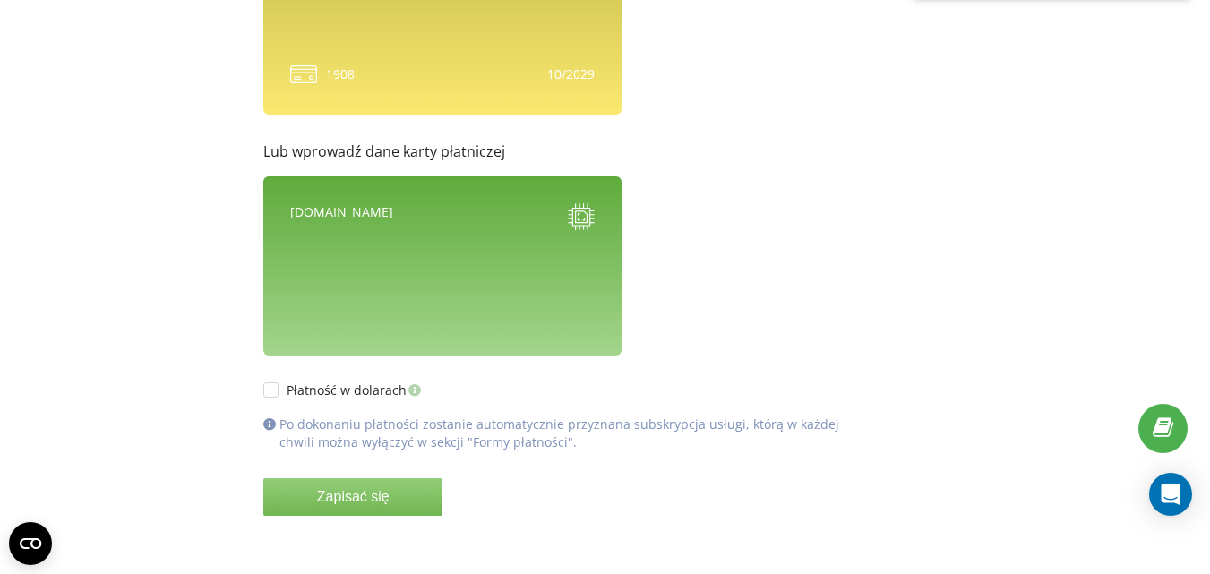
scroll to position [657, 0]
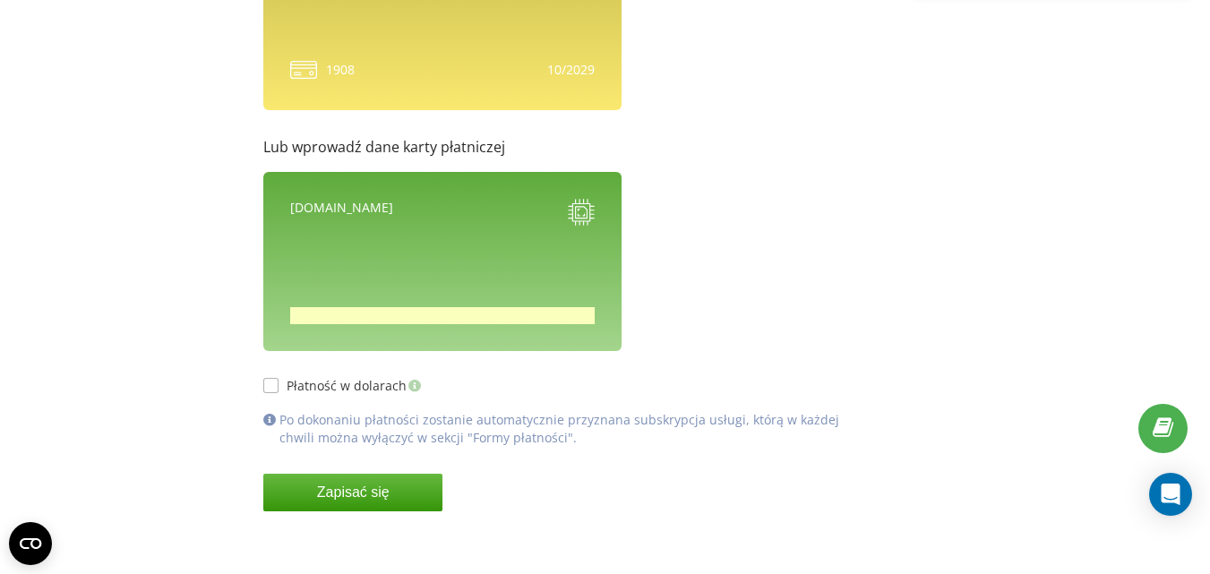
click at [271, 392] on label "Płatność w dolarach" at bounding box center [343, 385] width 161 height 15
checkbox input "true"
click at [428, 221] on div "eurofance.pl" at bounding box center [442, 214] width 305 height 31
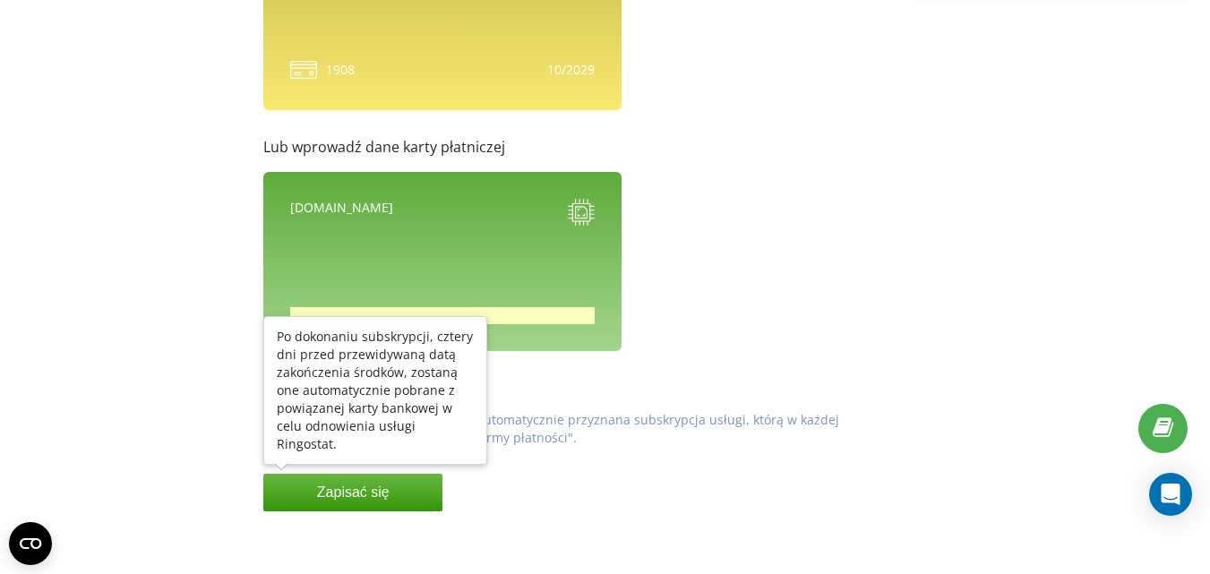
click at [383, 487] on button "Zapisać się" at bounding box center [352, 493] width 179 height 38
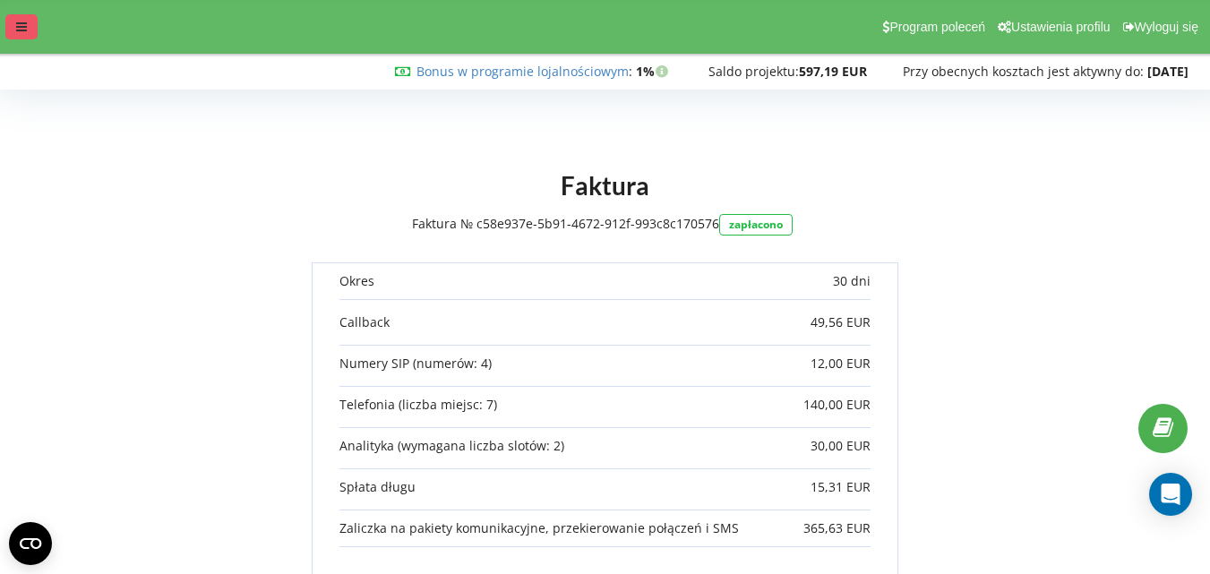
click at [20, 28] on icon at bounding box center [21, 27] width 11 height 13
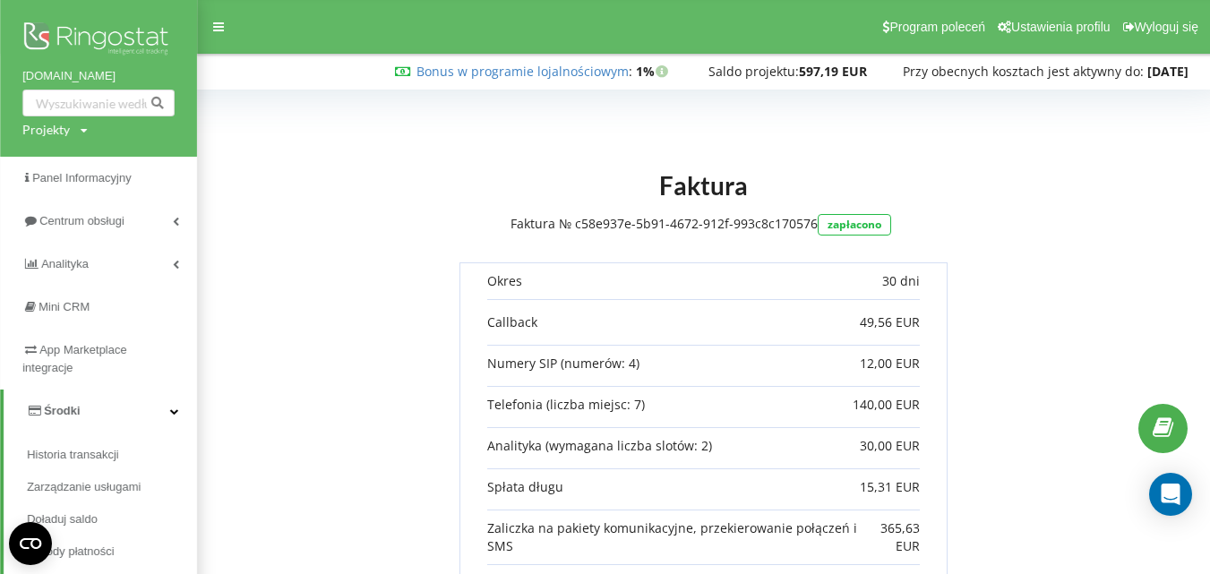
click at [94, 55] on img at bounding box center [98, 40] width 152 height 45
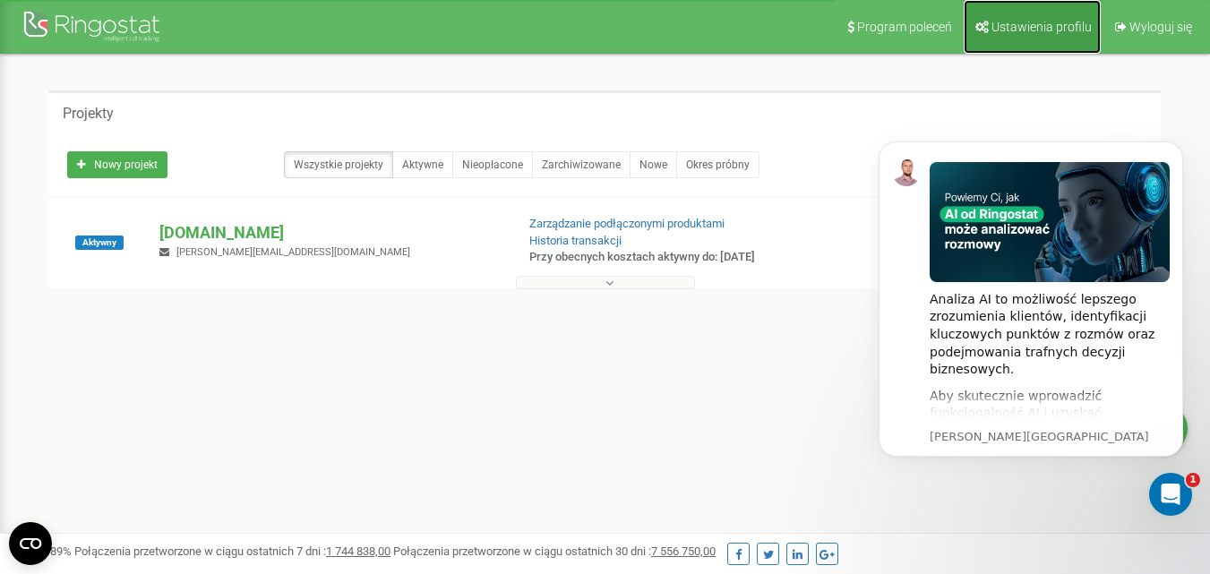
click at [1062, 42] on link "Ustawienia profilu" at bounding box center [1032, 27] width 137 height 54
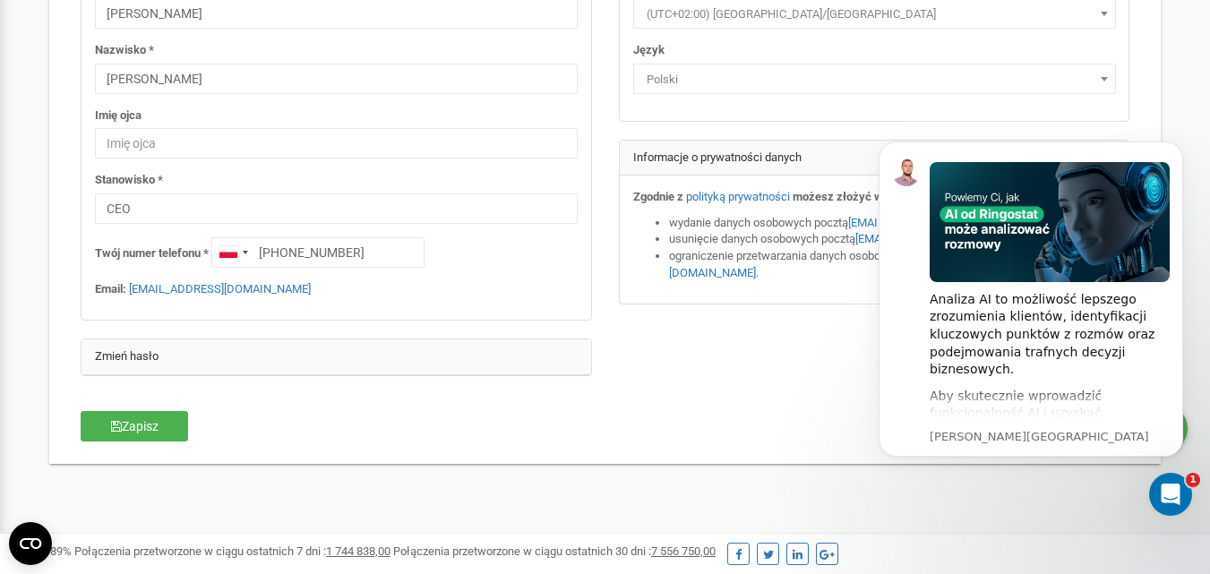
scroll to position [222, 0]
click at [144, 360] on div "Zmień hasło" at bounding box center [337, 356] width 510 height 36
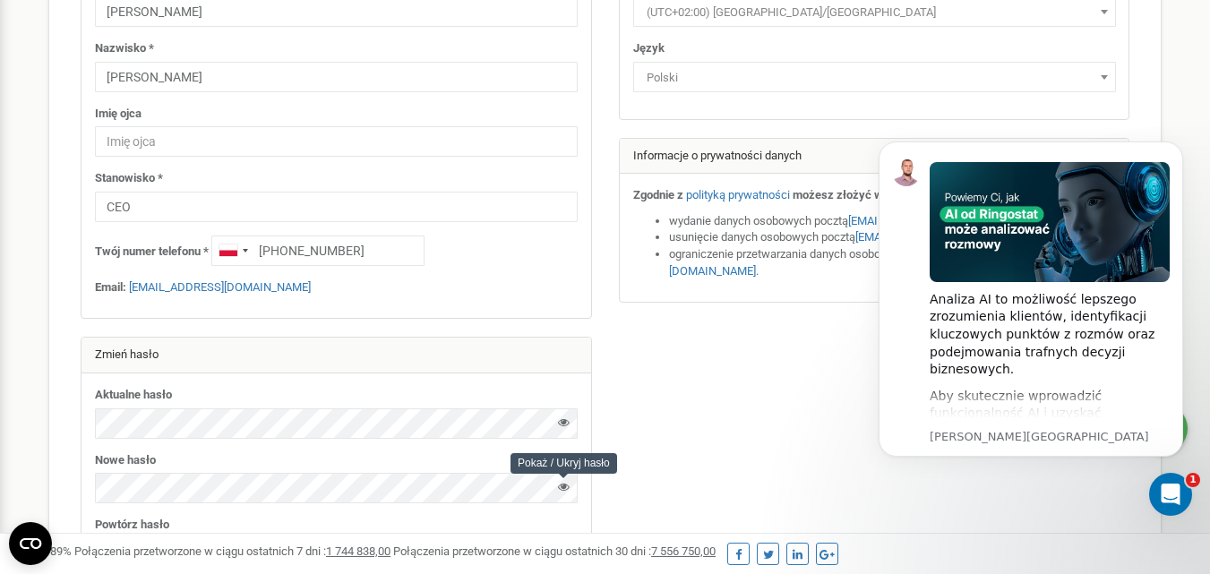
click at [563, 486] on icon at bounding box center [564, 487] width 12 height 12
click at [564, 426] on icon at bounding box center [564, 423] width 12 height 12
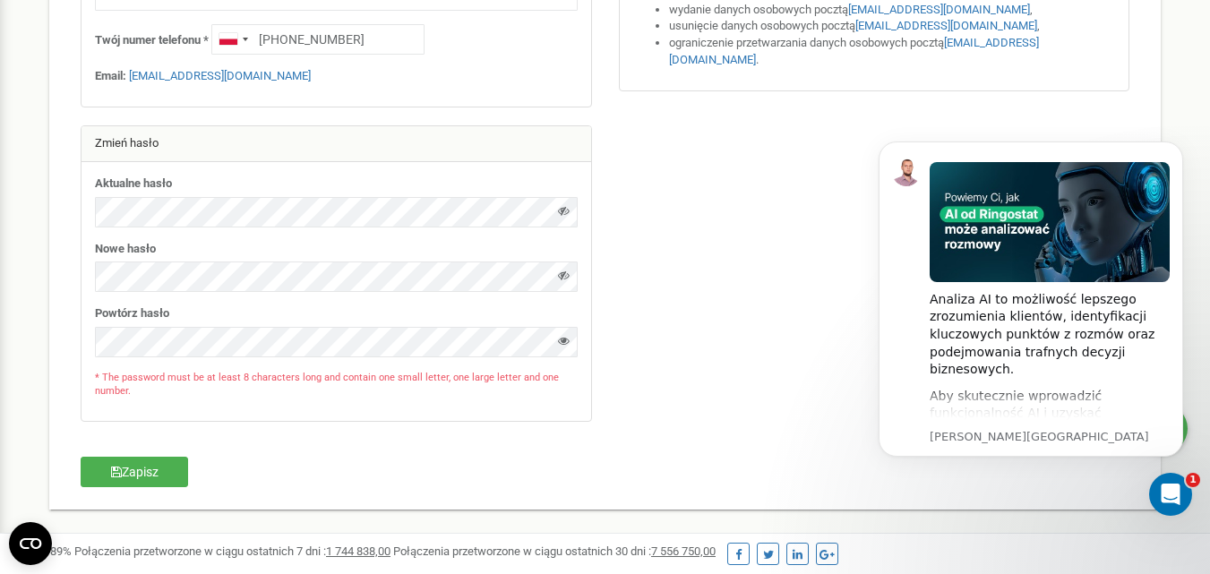
scroll to position [435, 0]
click at [562, 345] on div at bounding box center [564, 343] width 12 height 24
click at [562, 343] on icon at bounding box center [564, 339] width 12 height 12
click at [130, 477] on button "Zapisz" at bounding box center [135, 470] width 108 height 30
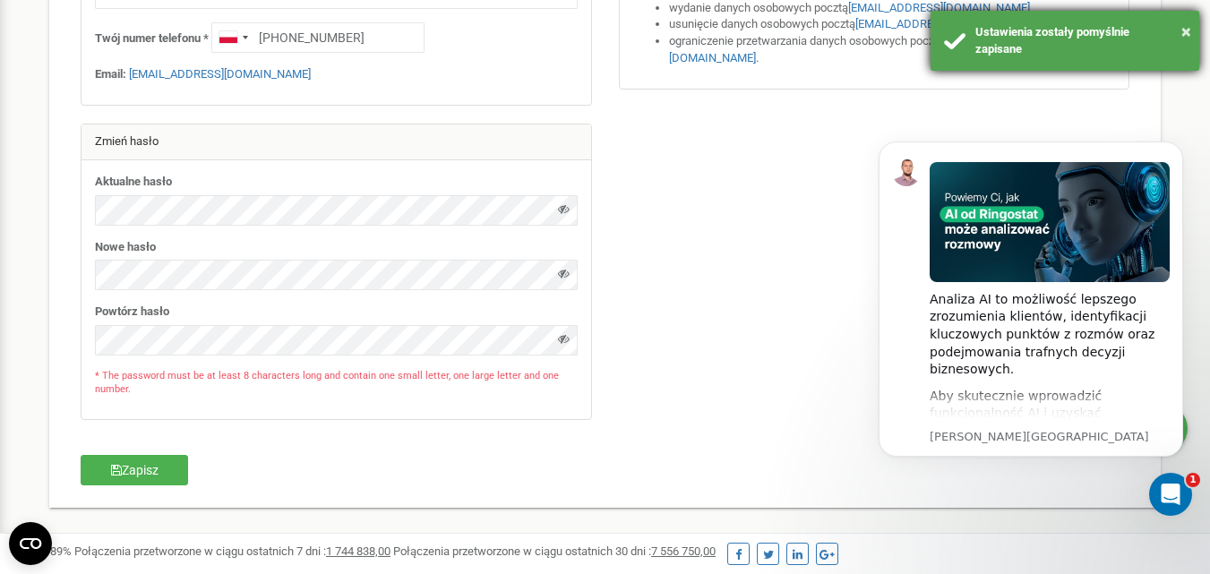
click at [1192, 33] on div "× Ustawienia zostały pomyślnie zapisane" at bounding box center [1065, 41] width 269 height 60
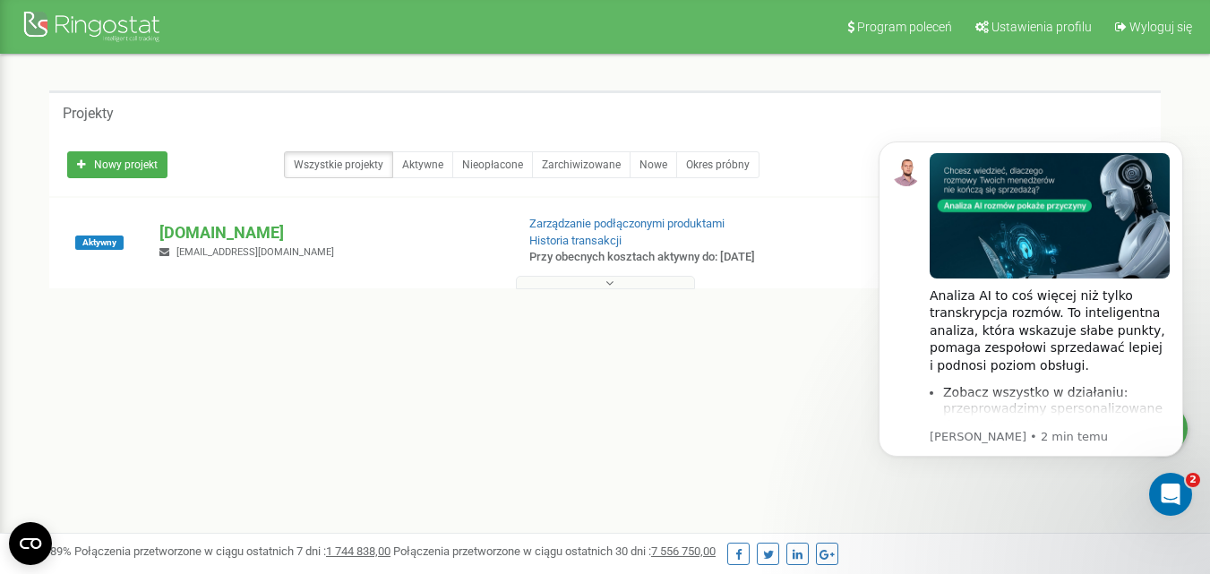
click at [615, 289] on button at bounding box center [605, 282] width 179 height 13
